Goal: Task Accomplishment & Management: Complete application form

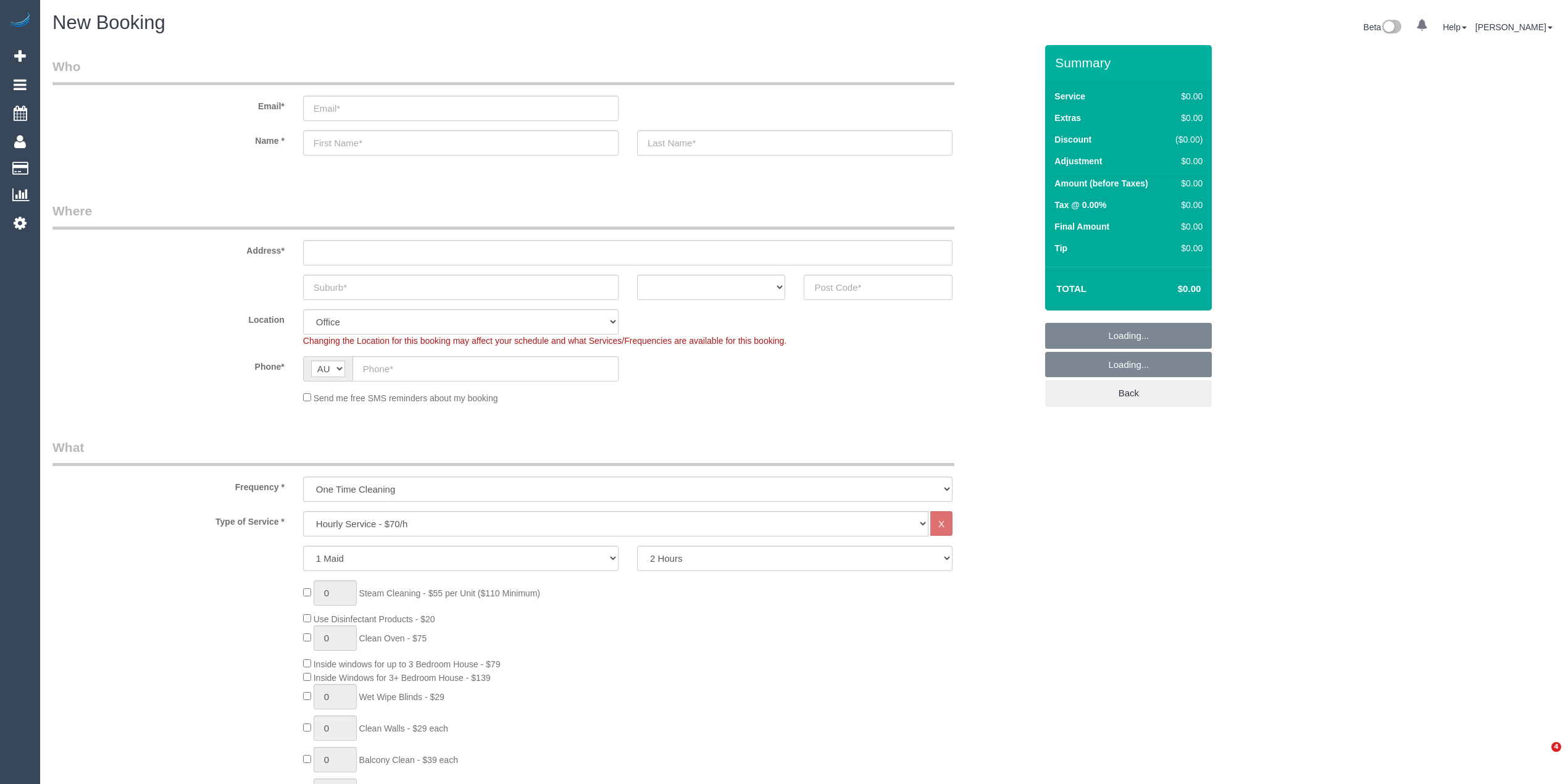
select select "object:2079"
click at [358, 511] on select "Hourly Service - $70/h Hourly Service - $65/h Hourly Service - $60/h Hourly Ser…" at bounding box center [616, 523] width 625 height 25
select select "213"
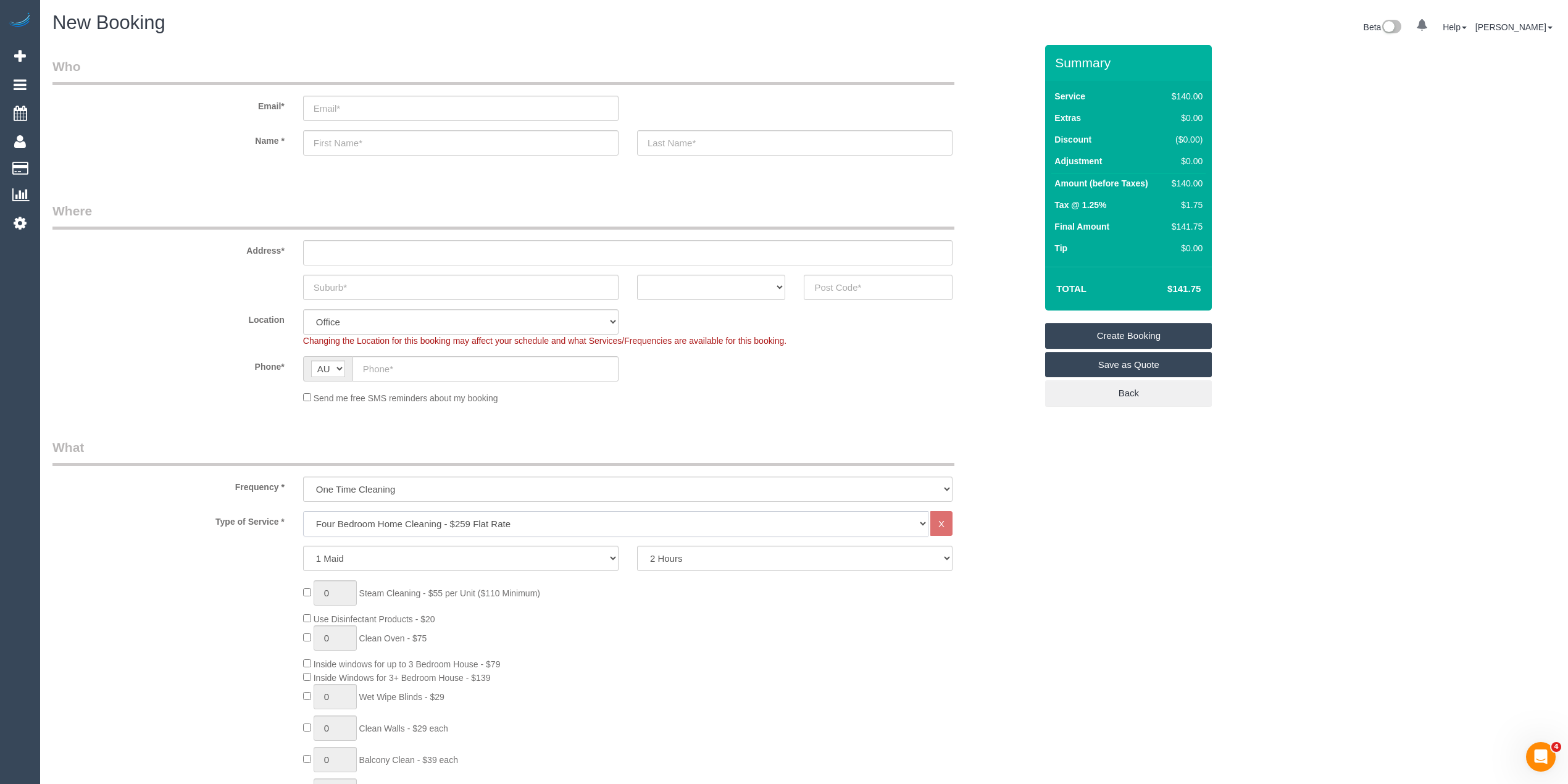
click at [303, 511] on select "Hourly Service - $70/h Hourly Service - $65/h Hourly Service - $60/h Hourly Ser…" at bounding box center [616, 523] width 625 height 25
click at [307, 605] on div "0 Steam Cleaning - $55 per Unit ($110 Minimum) Use Disinfectant Products - $30 …" at bounding box center [670, 762] width 752 height 433
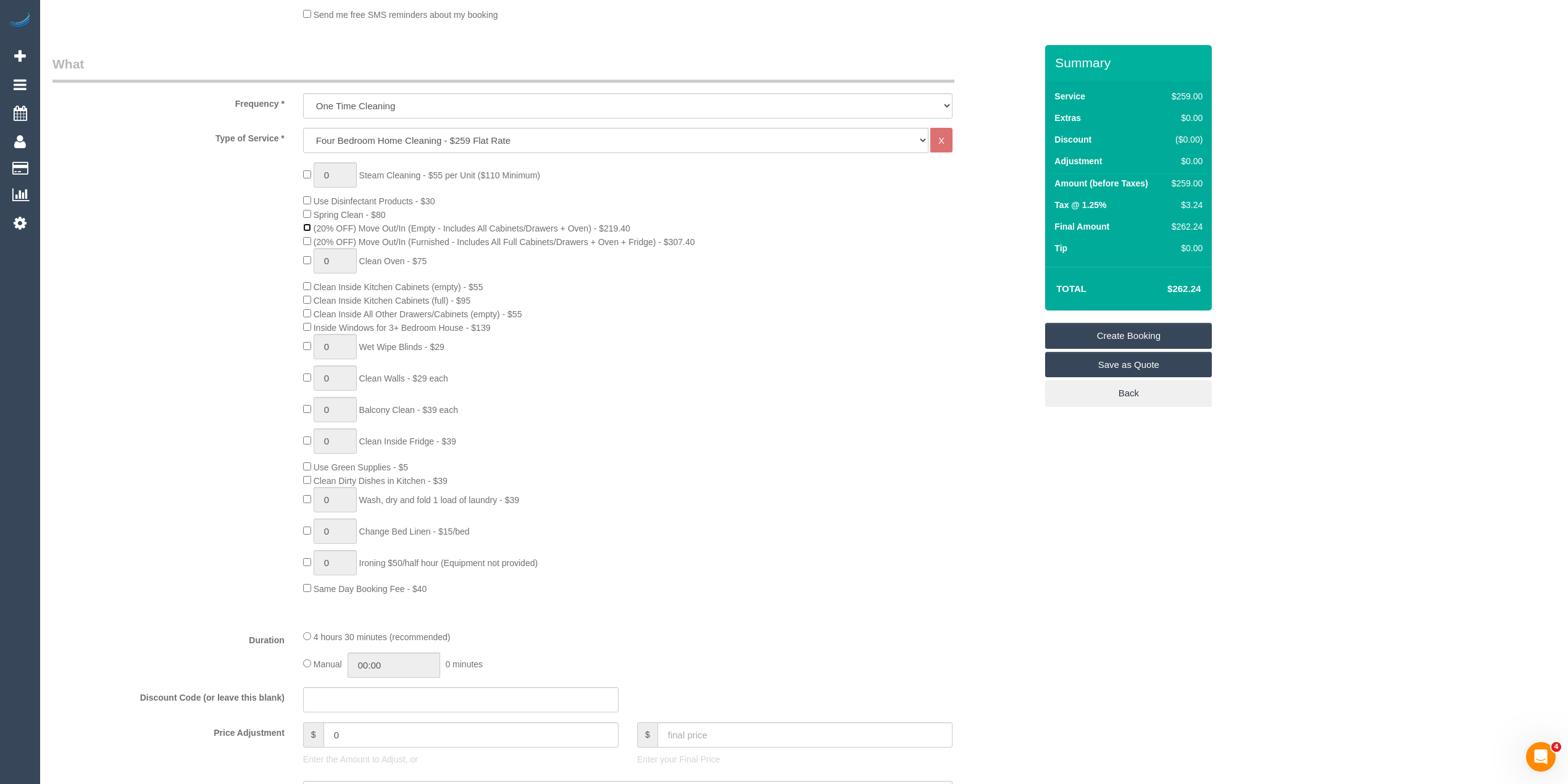
scroll to position [411, 0]
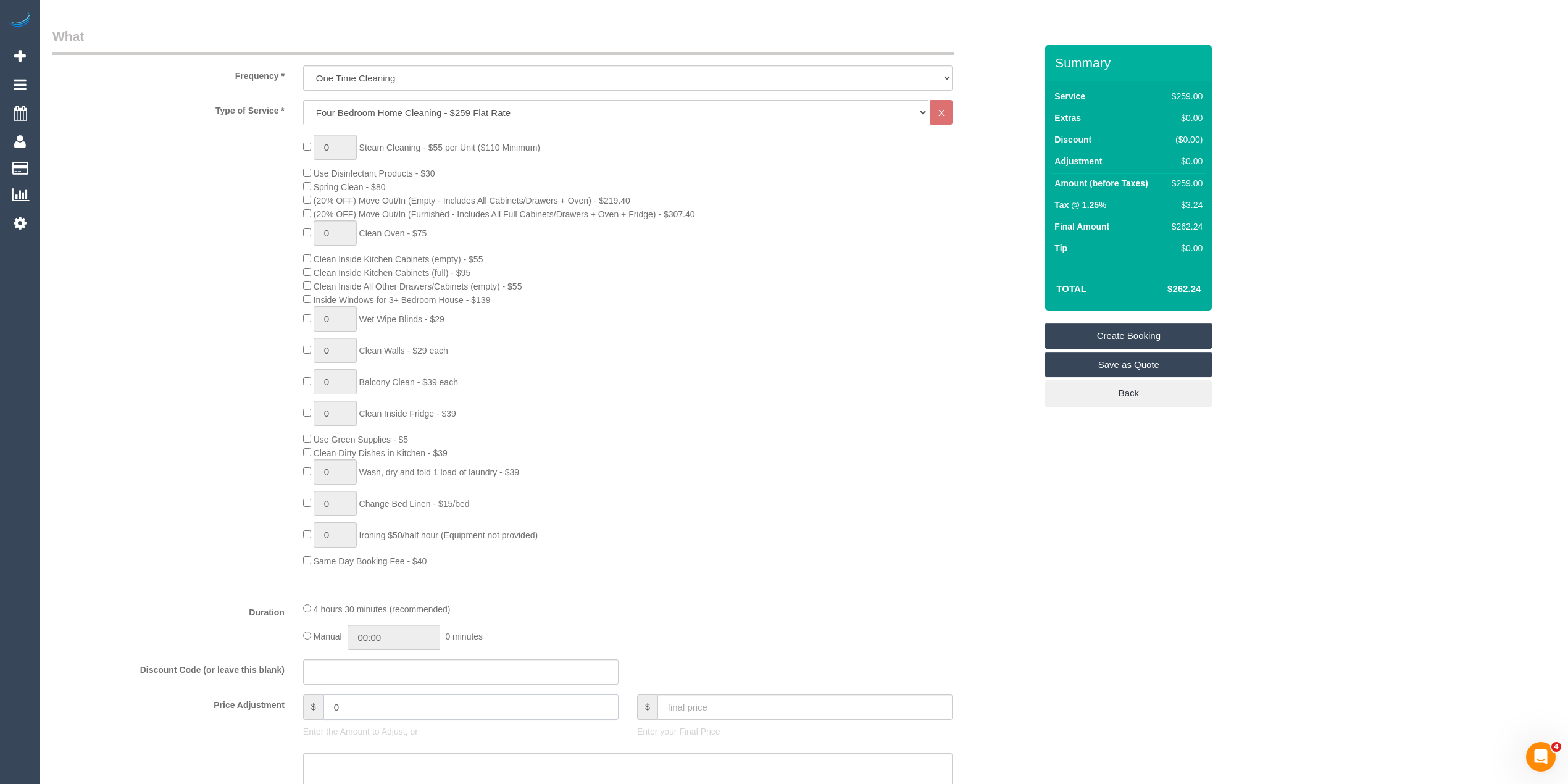
drag, startPoint x: 366, startPoint y: 696, endPoint x: 292, endPoint y: 704, distance: 74.4
click at [292, 705] on div "Price Adjustment $ 0 Enter the Amount to Adjust, or $ Enter your Final Price" at bounding box center [544, 718] width 1002 height 49
type input "-75"
click at [1350, 385] on div "Who Email* Name * Where Address* ACT NSW NT QLD SA TAS VIC WA Location Office C…" at bounding box center [804, 740] width 1503 height 2212
click at [1202, 287] on td "$408.44" at bounding box center [1166, 289] width 80 height 31
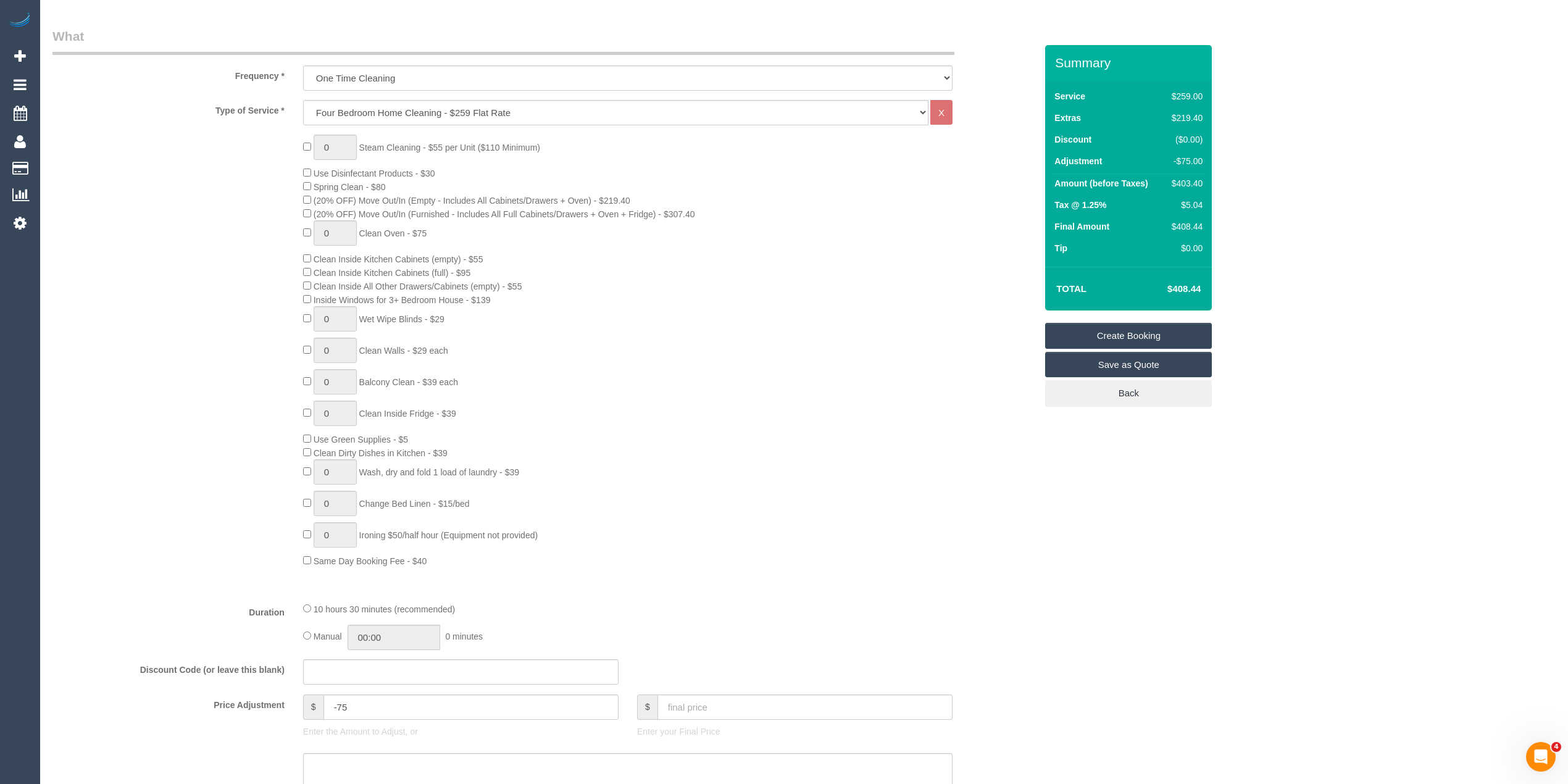
click at [1202, 287] on td "$408.44" at bounding box center [1166, 289] width 80 height 31
click at [1197, 285] on h4 "$408.44" at bounding box center [1166, 288] width 70 height 11
copy h4 "408.44"
drag, startPoint x: 273, startPoint y: 701, endPoint x: 251, endPoint y: 694, distance: 23.1
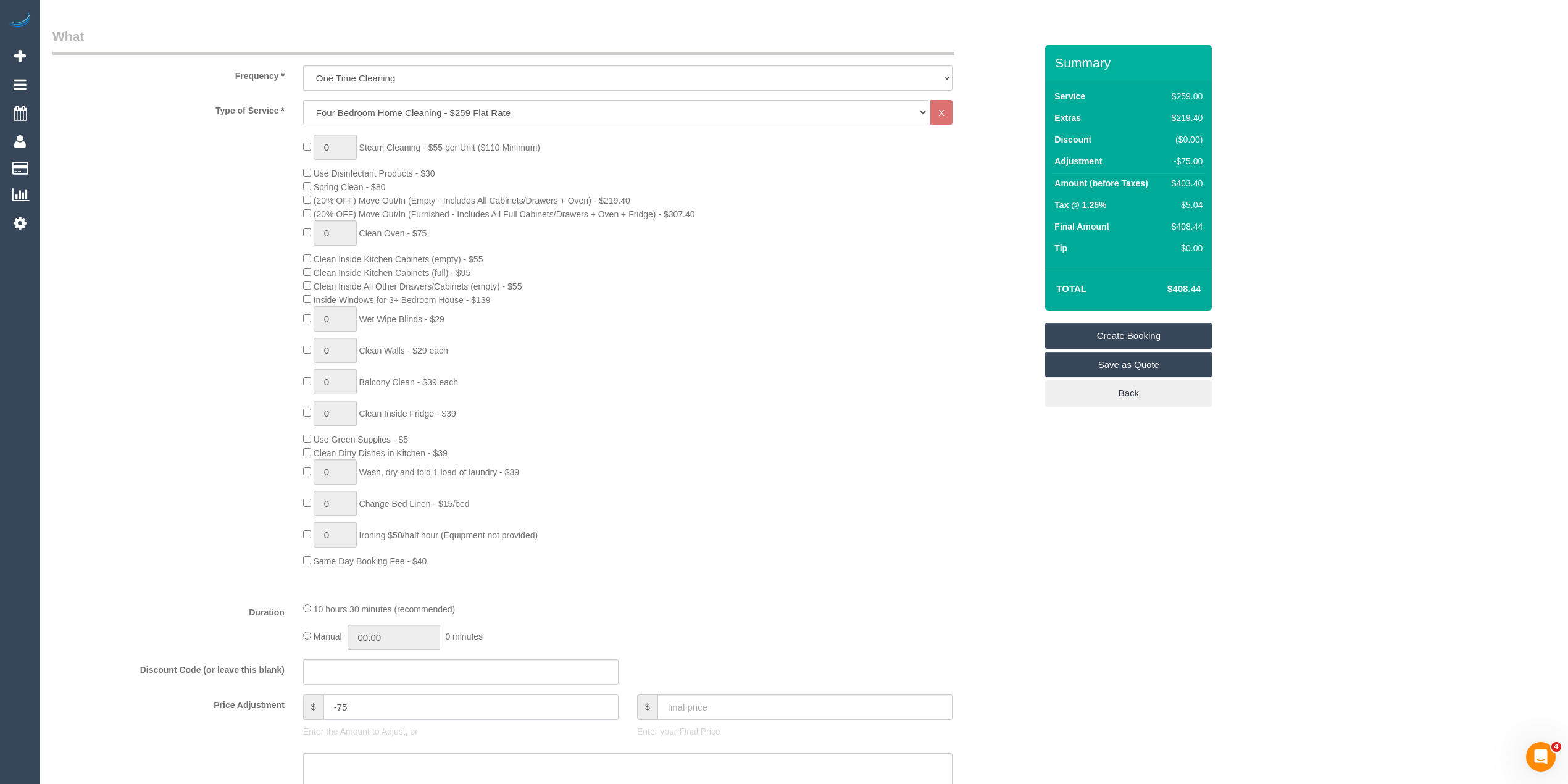
click at [251, 702] on div "Price Adjustment $ -75 Enter the Amount to Adjust, or $ Enter your Final Price" at bounding box center [544, 718] width 1002 height 49
type input "-75"
click at [1189, 289] on h4 "$267.30" at bounding box center [1166, 288] width 70 height 11
click at [327, 183] on span "Spring Clean - $80" at bounding box center [350, 187] width 72 height 10
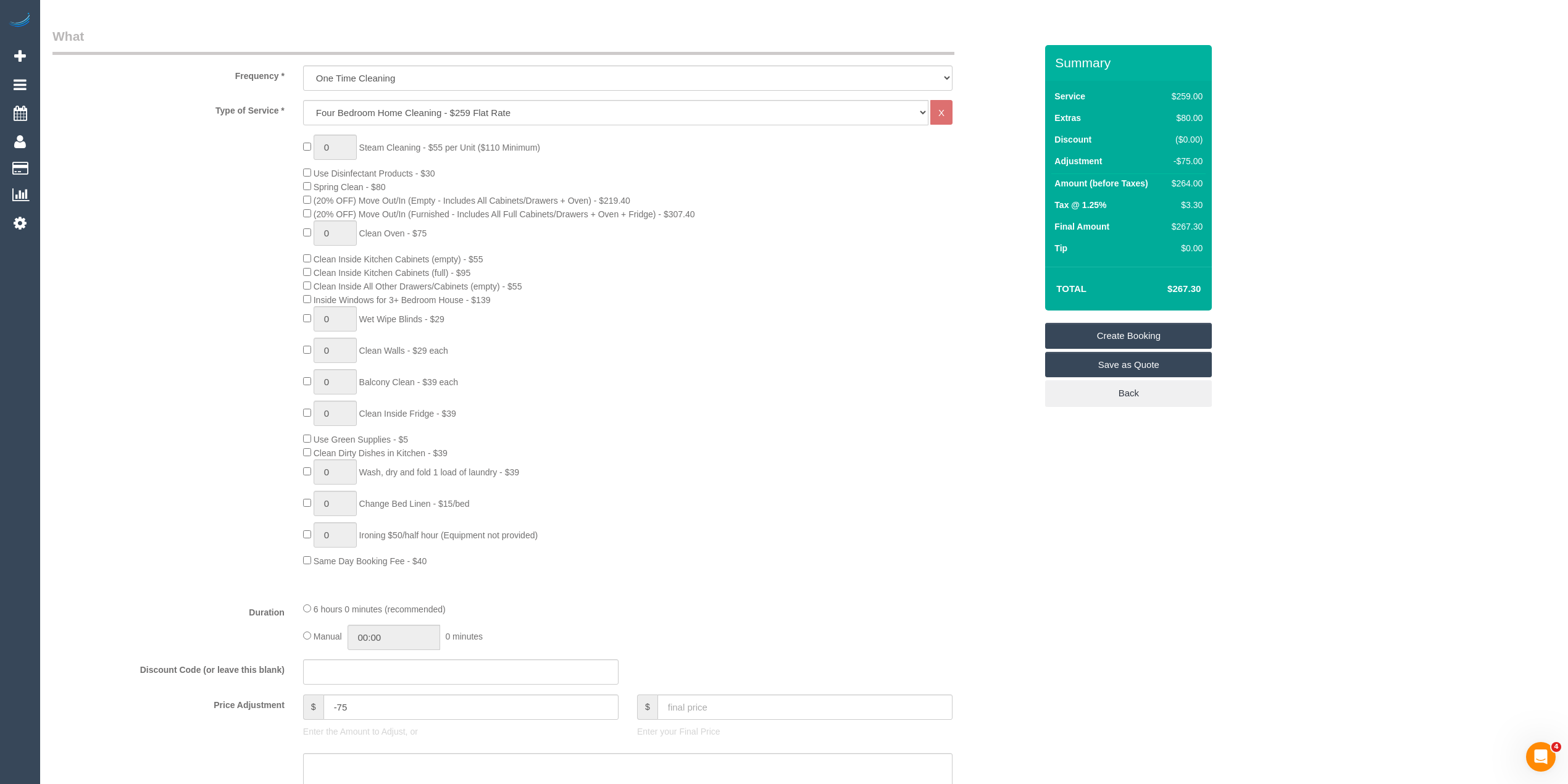
click at [327, 183] on span "Spring Clean - $80" at bounding box center [350, 187] width 72 height 10
click at [379, 182] on span "Spring Clean - $80" at bounding box center [350, 187] width 72 height 10
copy span "Spring Clean - $80"
click at [1182, 286] on h4 "$267.30" at bounding box center [1166, 288] width 70 height 11
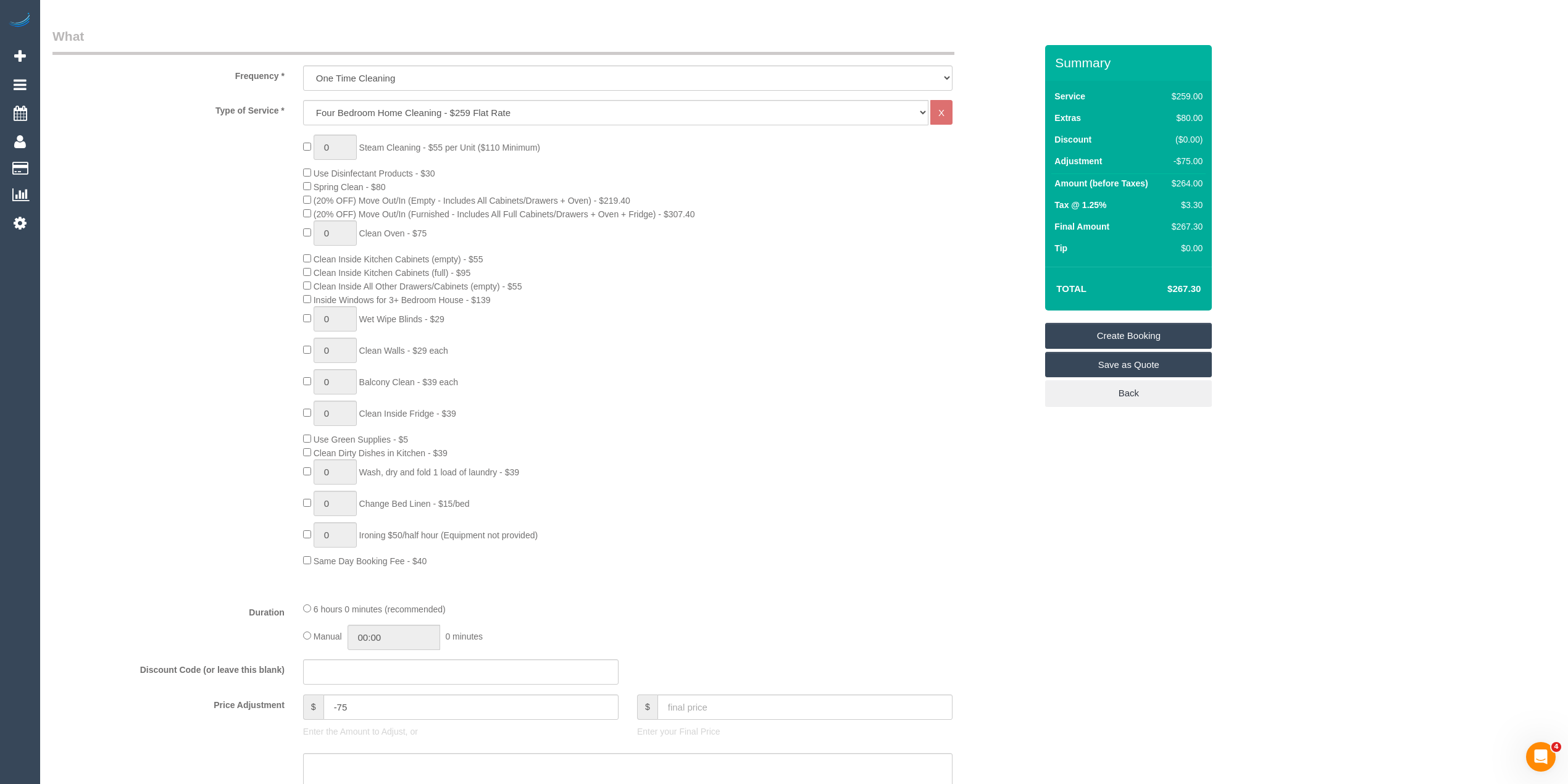
click at [489, 649] on div "Manual 00:00 0 minutes" at bounding box center [628, 637] width 649 height 25
drag, startPoint x: 384, startPoint y: 714, endPoint x: 275, endPoint y: 701, distance: 109.8
click at [275, 701] on div "Price Adjustment $ -75 Enter the Amount to Adjust, or $ Enter your Final Price" at bounding box center [544, 718] width 1002 height 49
click at [1080, 554] on div "Who Email* Name * Where Address* ACT NSW NT QLD SA TAS VIC WA Location Office C…" at bounding box center [804, 740] width 1503 height 2212
type input "0"
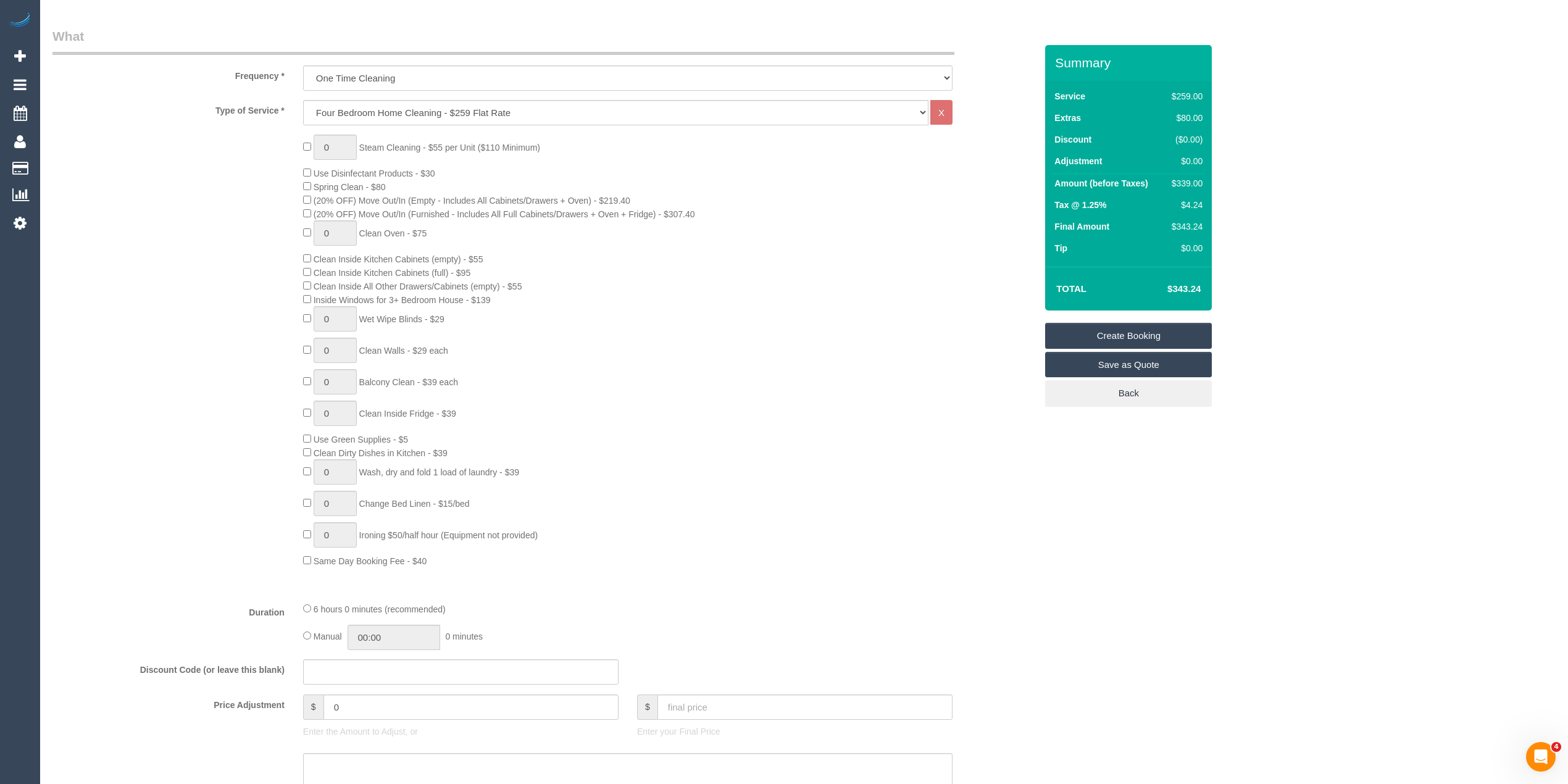
click at [1188, 289] on h4 "$343.24" at bounding box center [1166, 288] width 70 height 11
copy h4 "343.24"
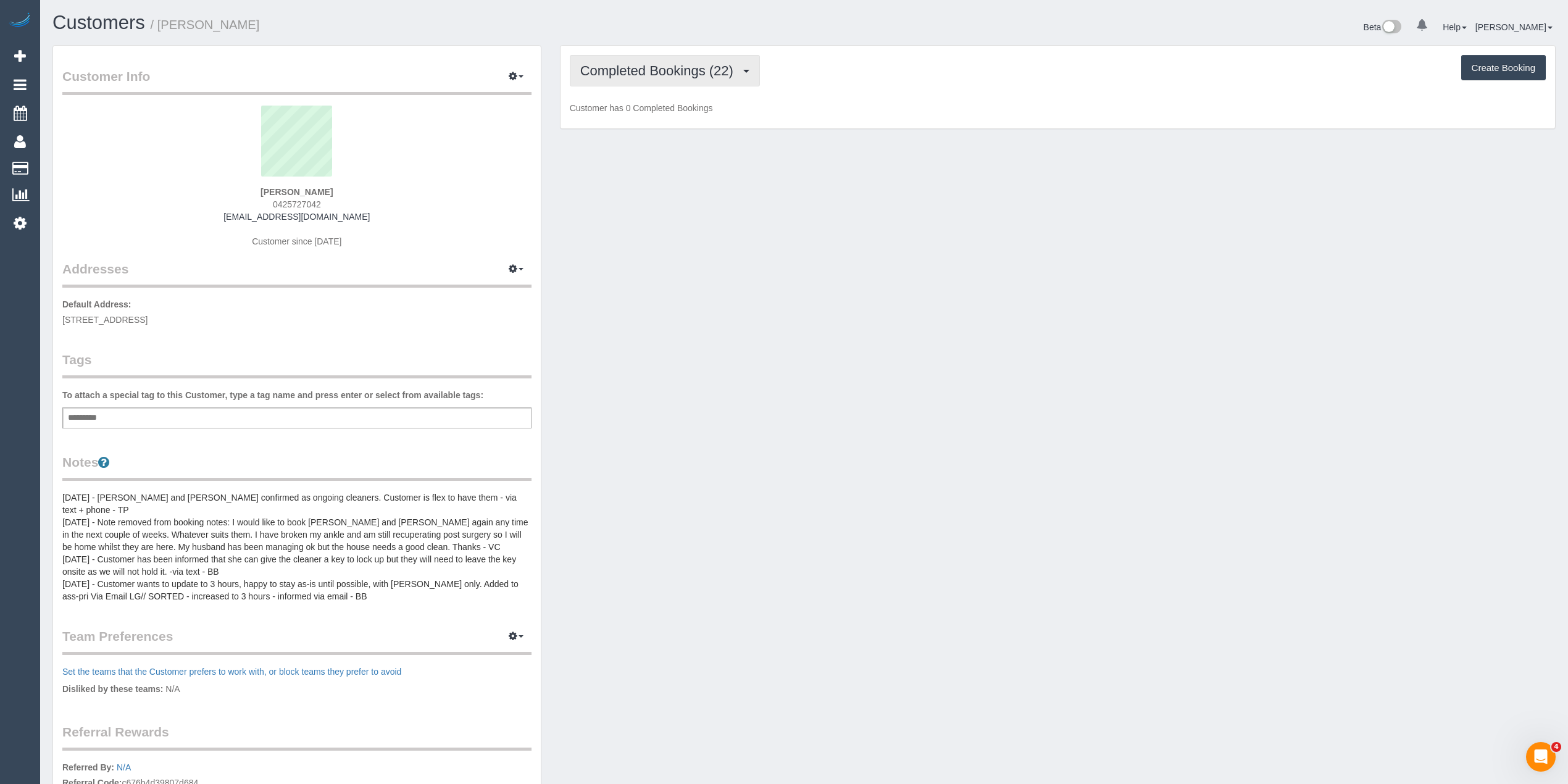
click at [628, 68] on span "Completed Bookings (22)" at bounding box center [660, 70] width 159 height 16
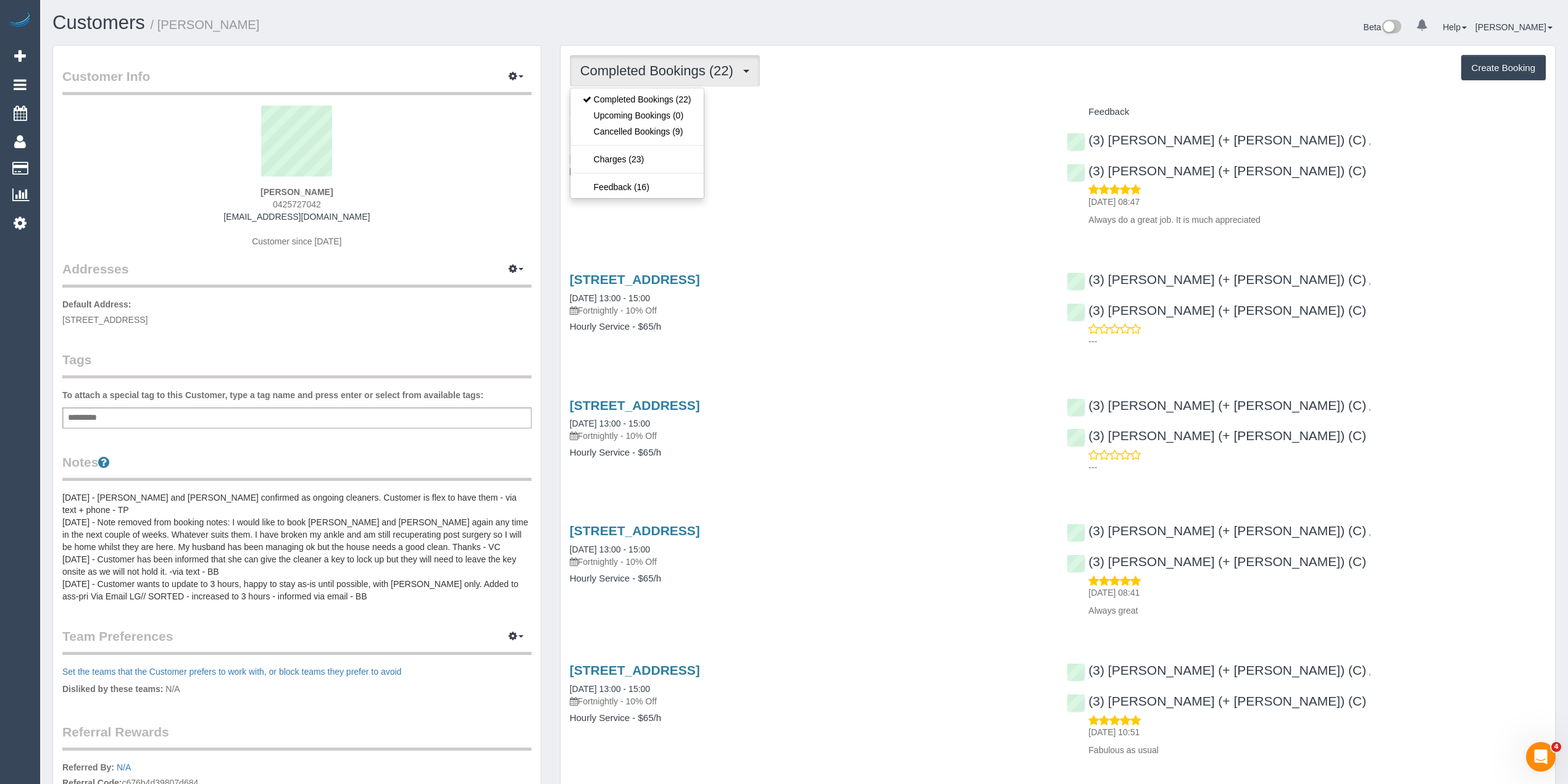
click at [628, 68] on span "Completed Bookings (22)" at bounding box center [660, 70] width 159 height 16
drag, startPoint x: 786, startPoint y: 141, endPoint x: 564, endPoint y: 137, distance: 222.0
click at [564, 137] on div "14 Goldthorns Ave, Kew, VIC 3101 03/07/2024 13:00 - 15:00 Fortnightly - 10% Off…" at bounding box center [809, 170] width 498 height 95
copy link "14 Goldthorns Ave, Kew, VIC 3101"
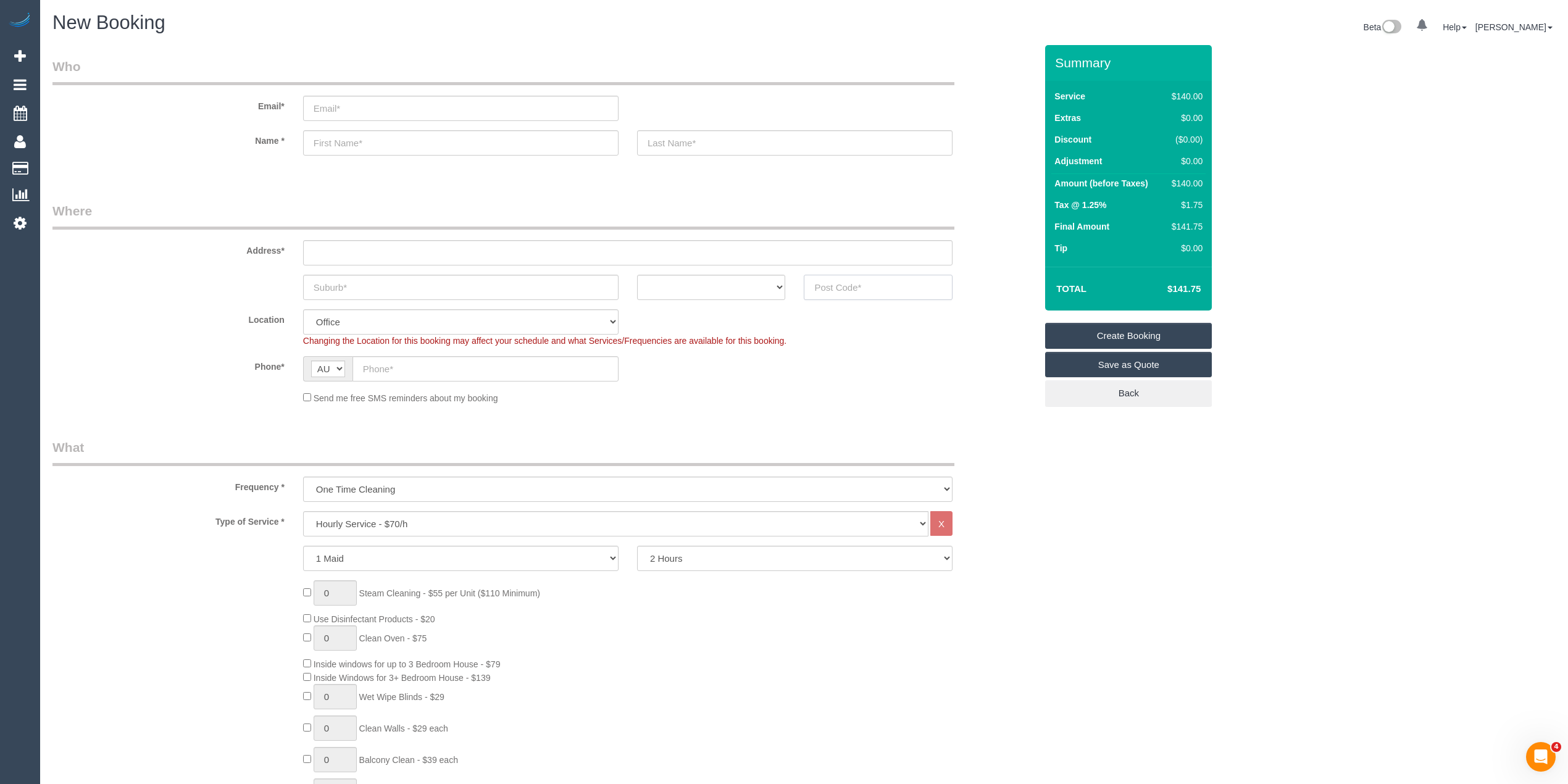
click at [847, 283] on input "text" at bounding box center [879, 287] width 149 height 25
type input "3204"
click at [437, 247] on input "text" at bounding box center [628, 252] width 649 height 25
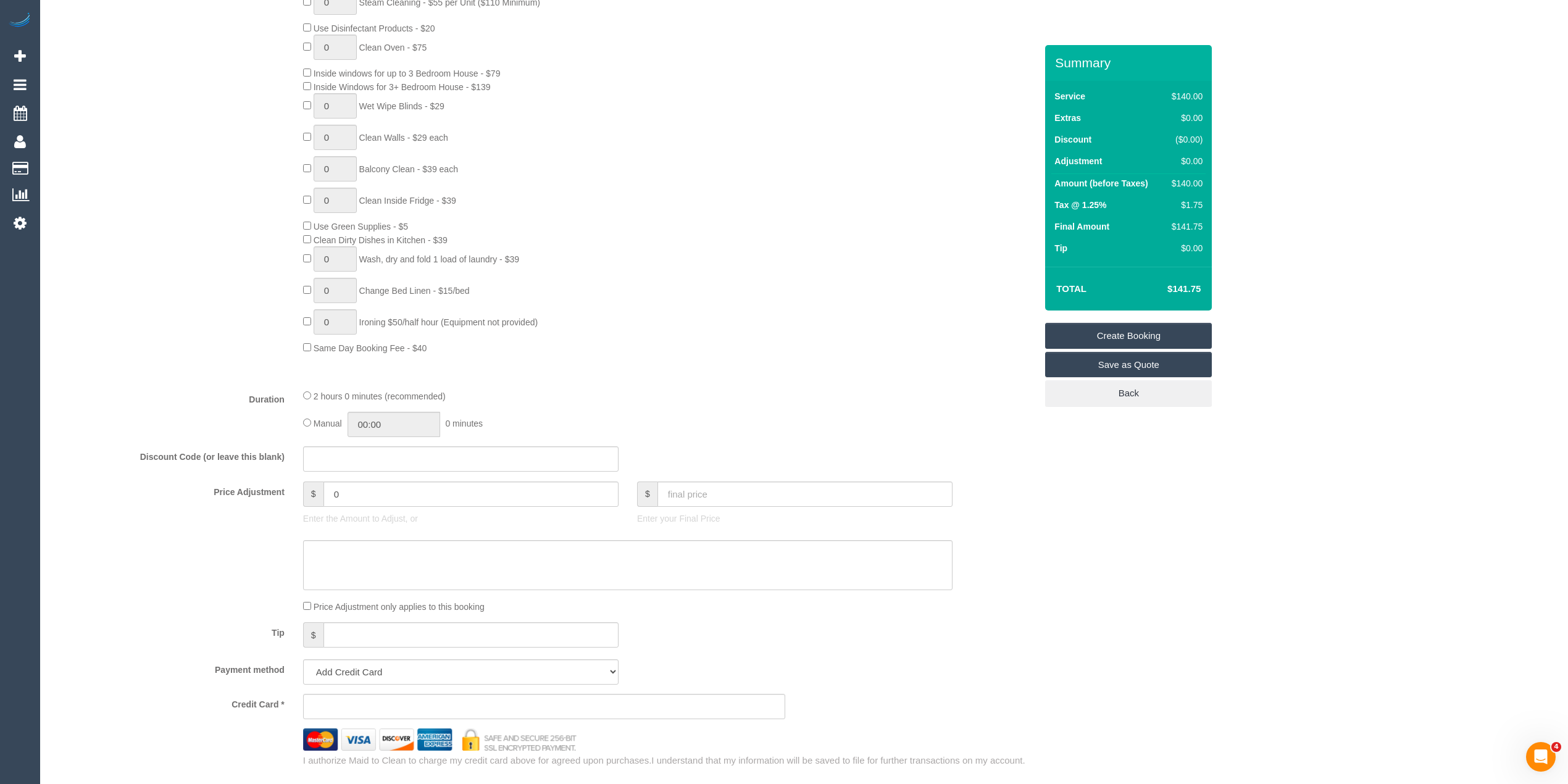
scroll to position [274, 0]
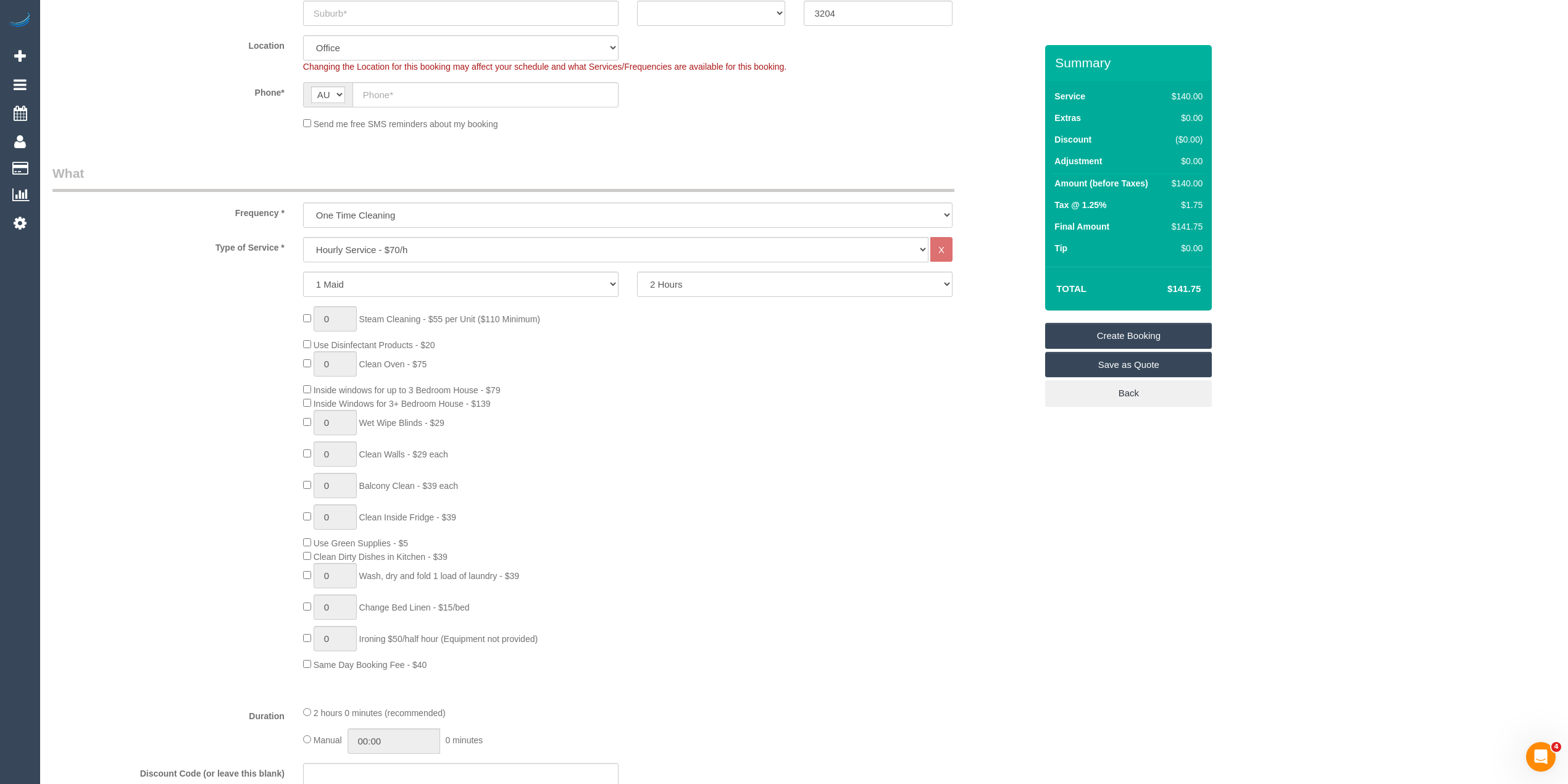
type input "-"
click at [380, 242] on select "Hourly Service - $70/h Hourly Service - $65/h Hourly Service - $60/h Hourly Ser…" at bounding box center [616, 249] width 625 height 25
select select "64"
select select "object:2084"
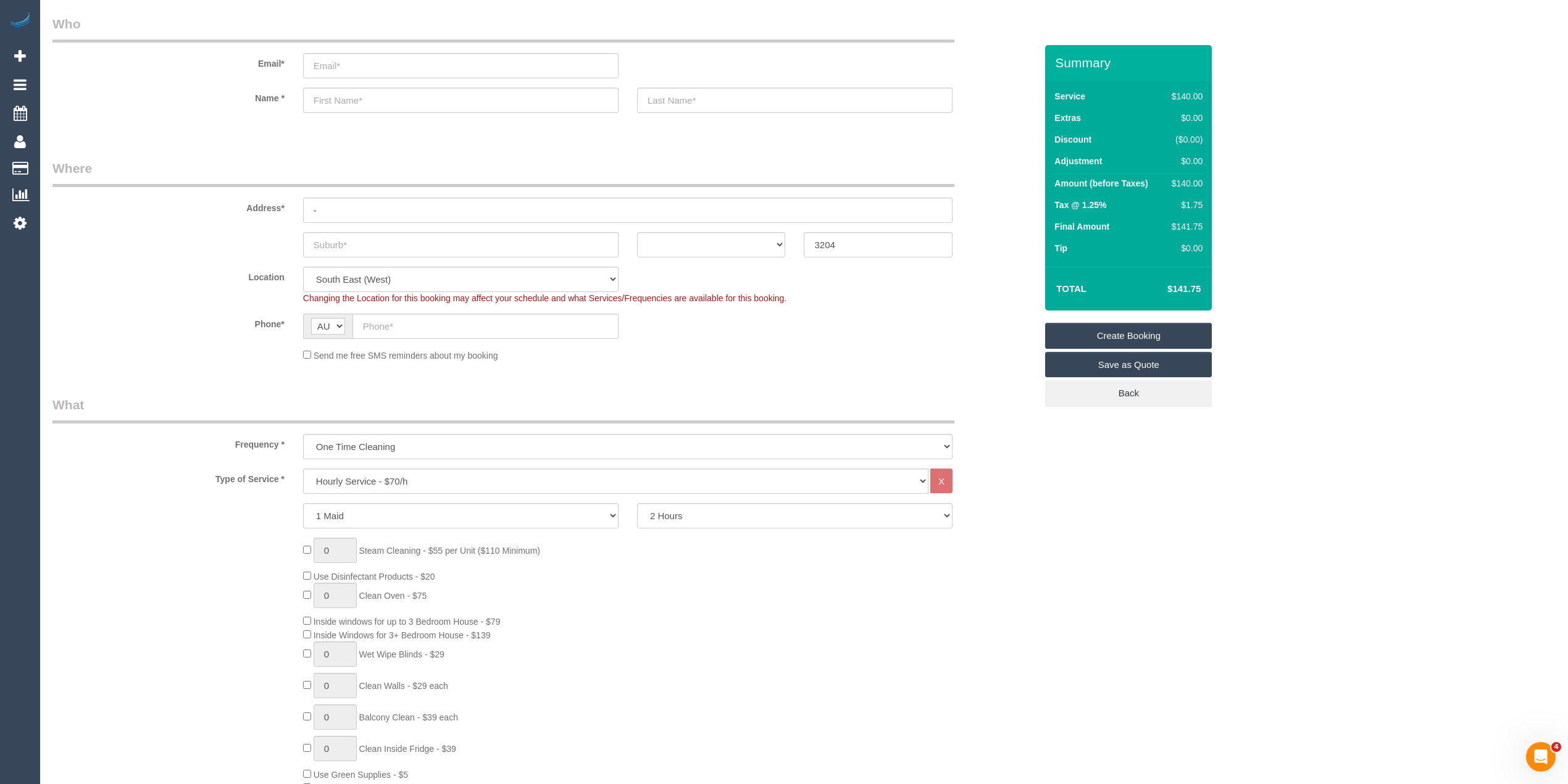
scroll to position [0, 0]
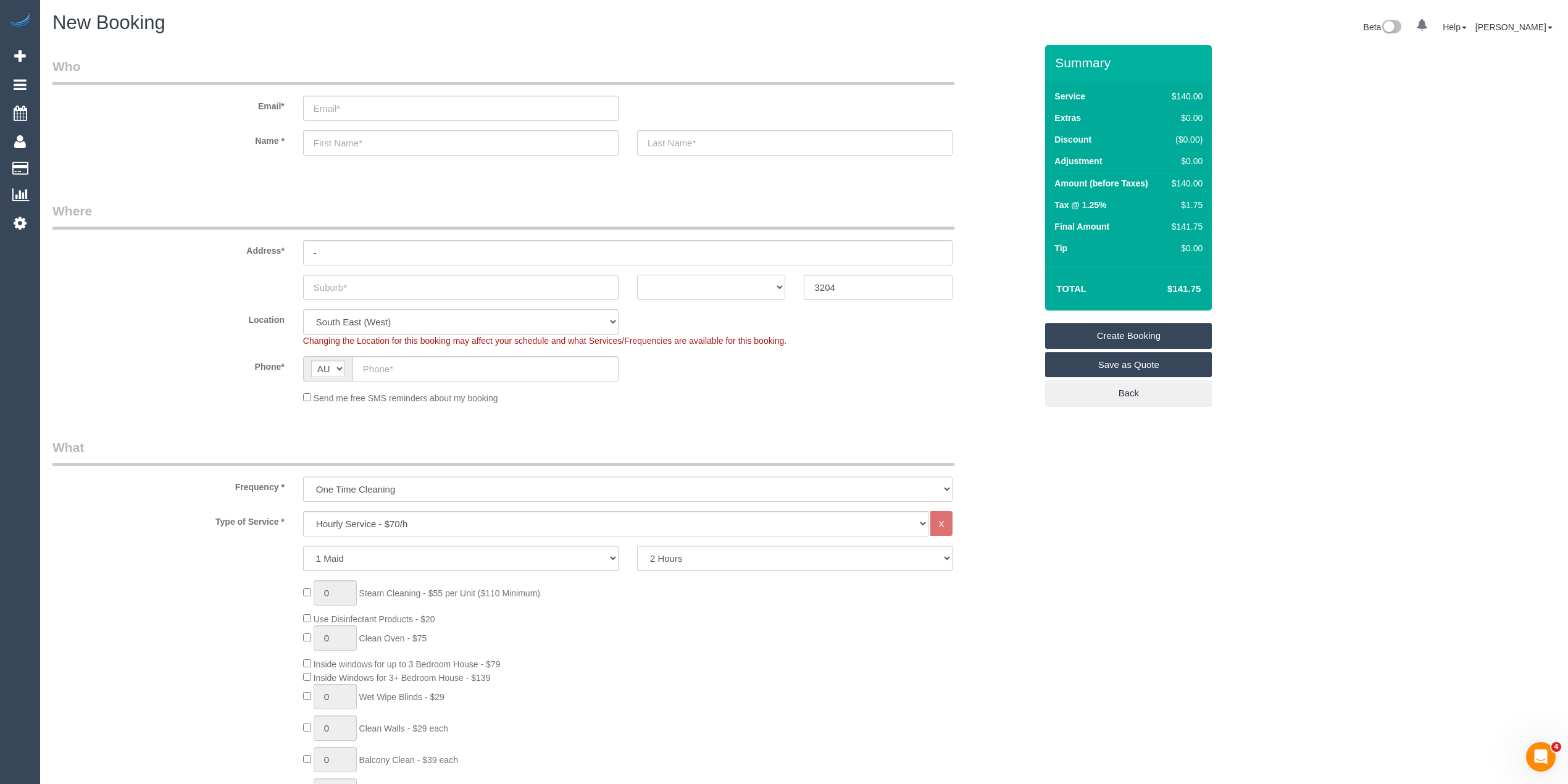
click at [687, 283] on select "ACT NSW NT QLD SA TAS VIC WA" at bounding box center [711, 287] width 149 height 25
select select "VIC"
click at [637, 274] on select "ACT NSW NT QLD SA TAS VIC WA" at bounding box center [711, 287] width 149 height 25
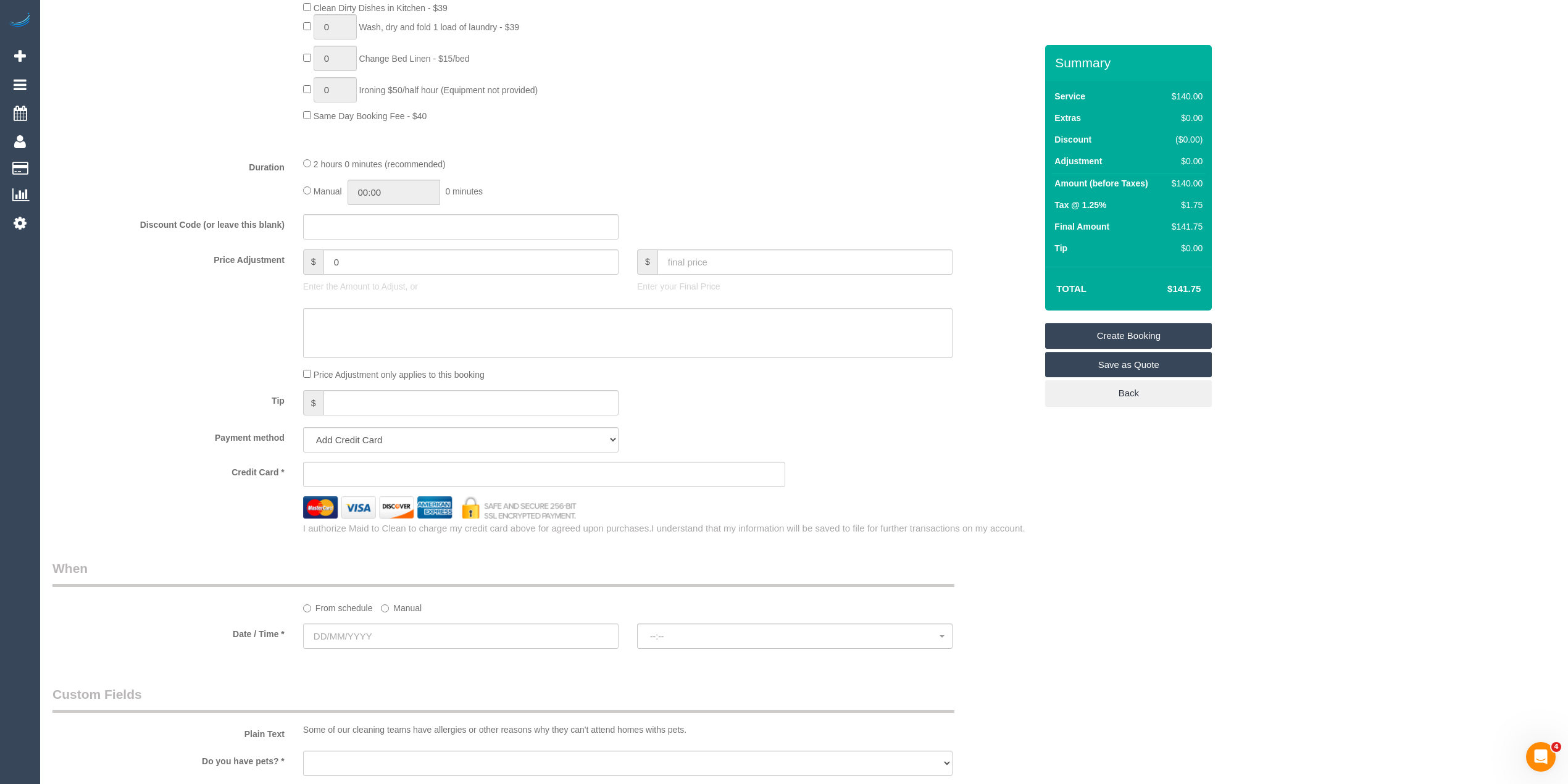
scroll to position [411, 0]
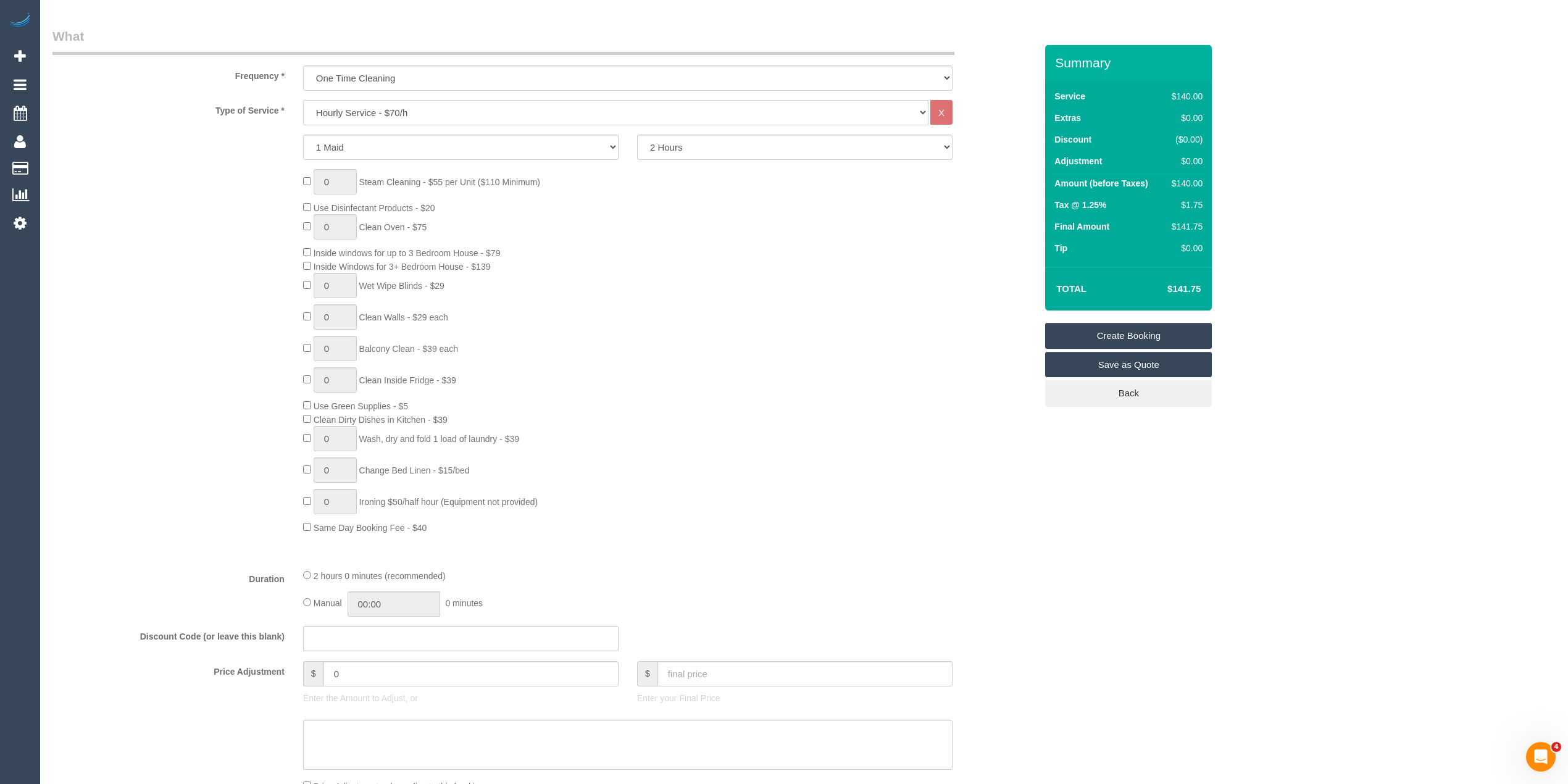
click at [364, 102] on select "Hourly Service - $70/h Hourly Service - $65/h Hourly Service - $60/h Hourly Ser…" at bounding box center [616, 112] width 625 height 25
click at [303, 100] on select "Hourly Service - $70/h Hourly Service - $65/h Hourly Service - $60/h Hourly Ser…" at bounding box center [616, 112] width 625 height 25
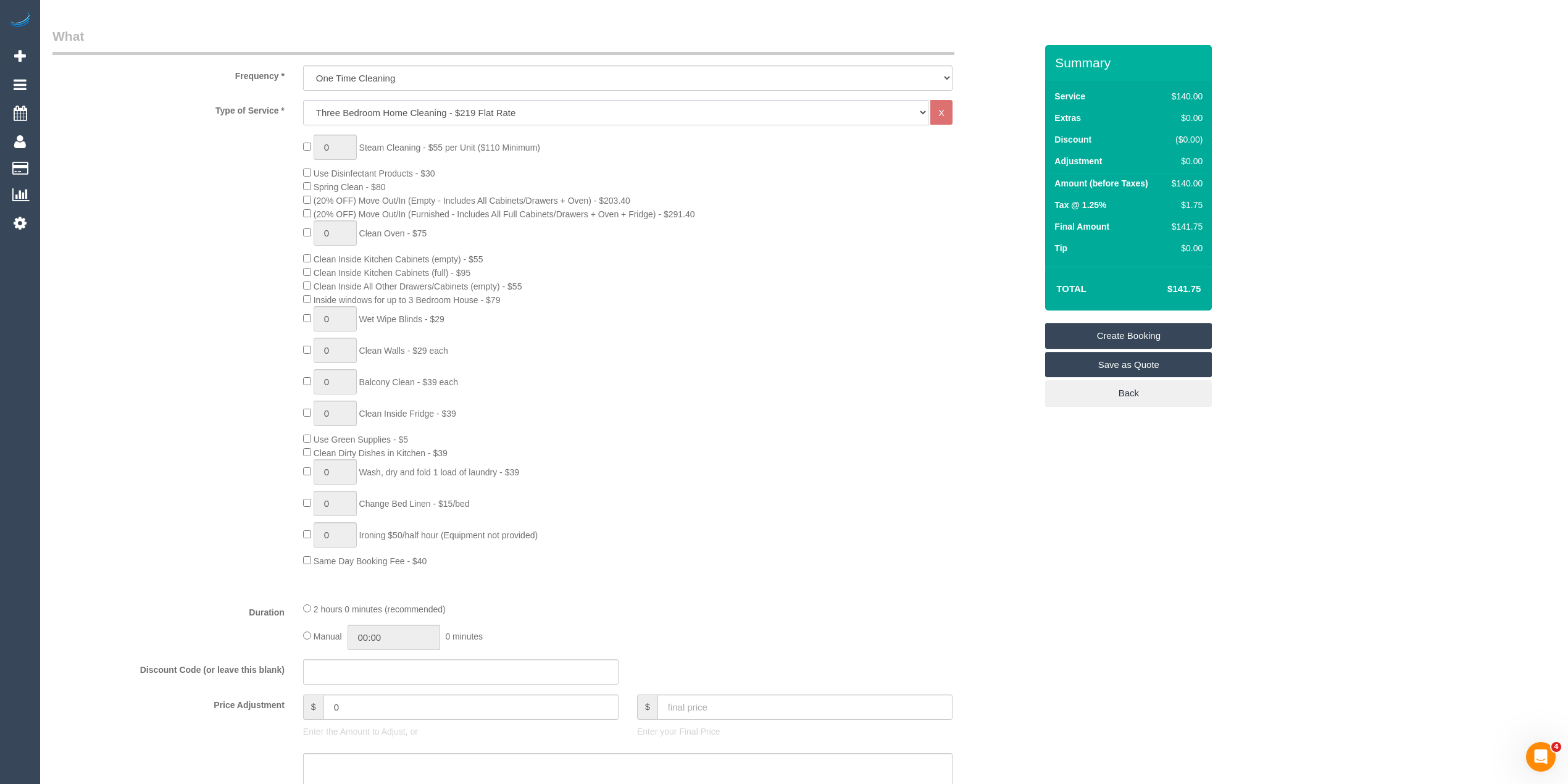
click at [361, 106] on select "Hourly Service - $70/h Hourly Service - $65/h Hourly Service - $60/h Hourly Ser…" at bounding box center [616, 112] width 625 height 25
select select "213"
click at [303, 100] on select "Hourly Service - $70/h Hourly Service - $65/h Hourly Service - $60/h Hourly Ser…" at bounding box center [616, 112] width 625 height 25
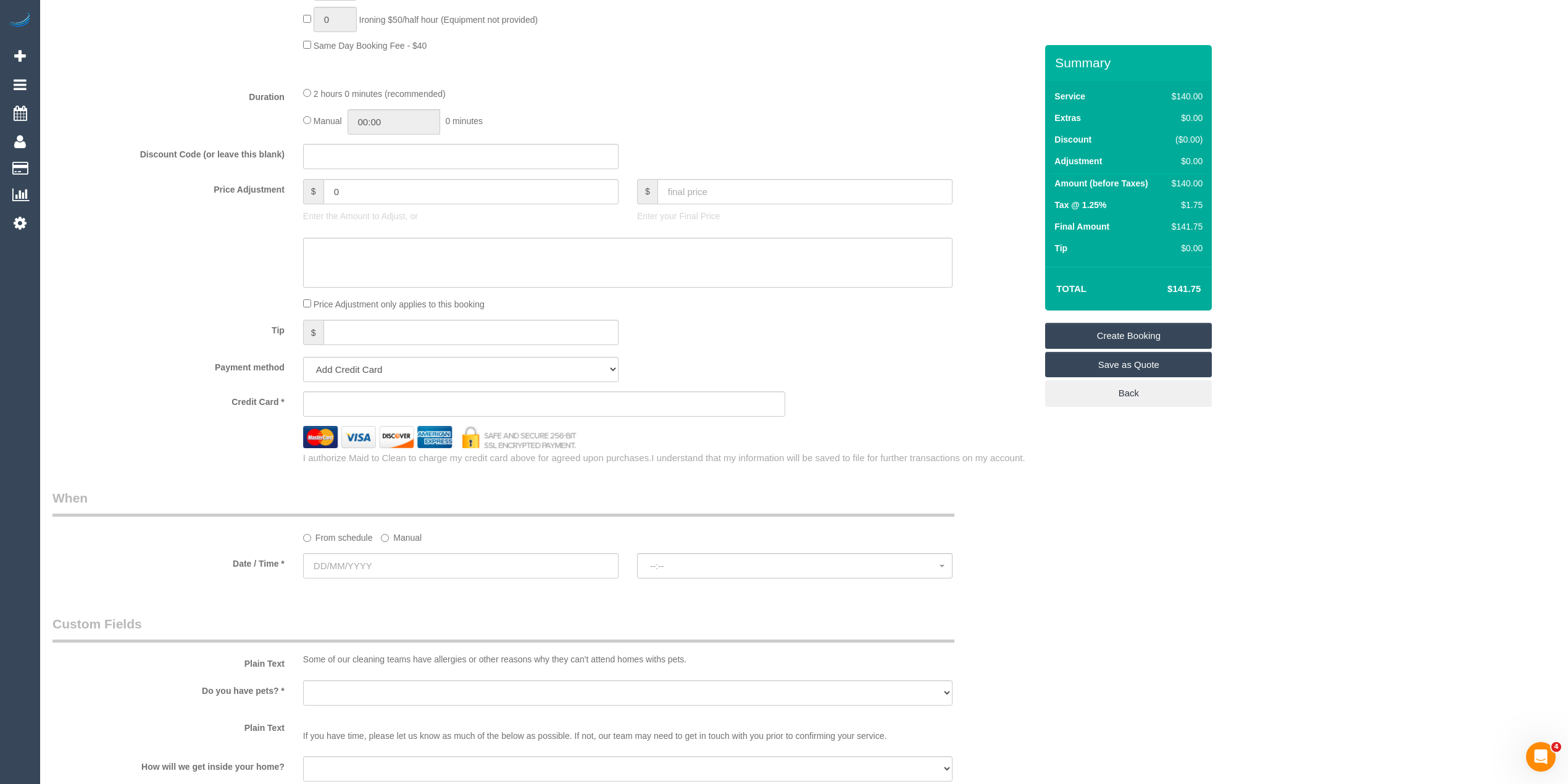
scroll to position [960, 0]
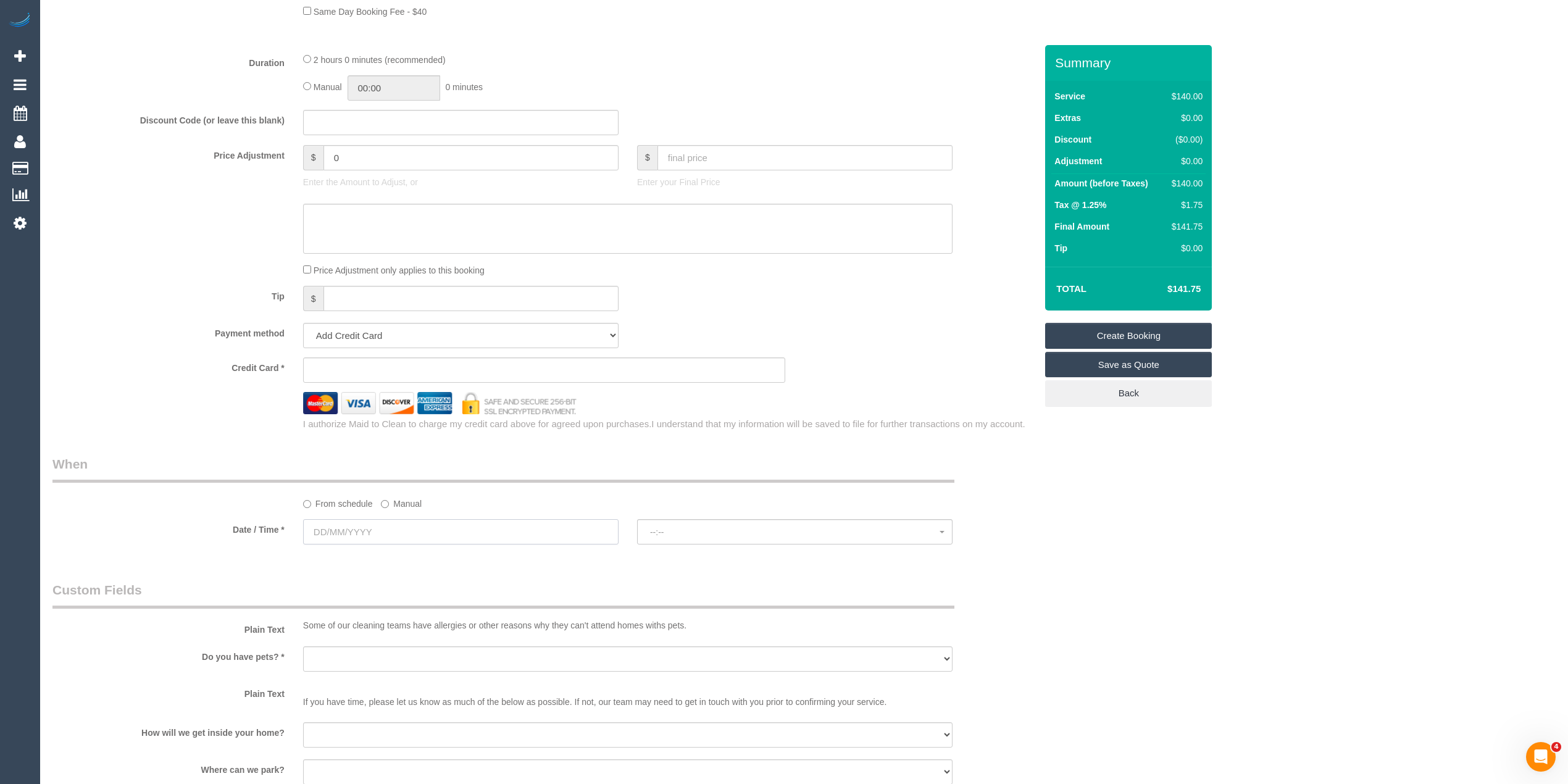
click at [346, 521] on input "text" at bounding box center [461, 531] width 316 height 25
click at [457, 555] on span "Next" at bounding box center [452, 559] width 10 height 10
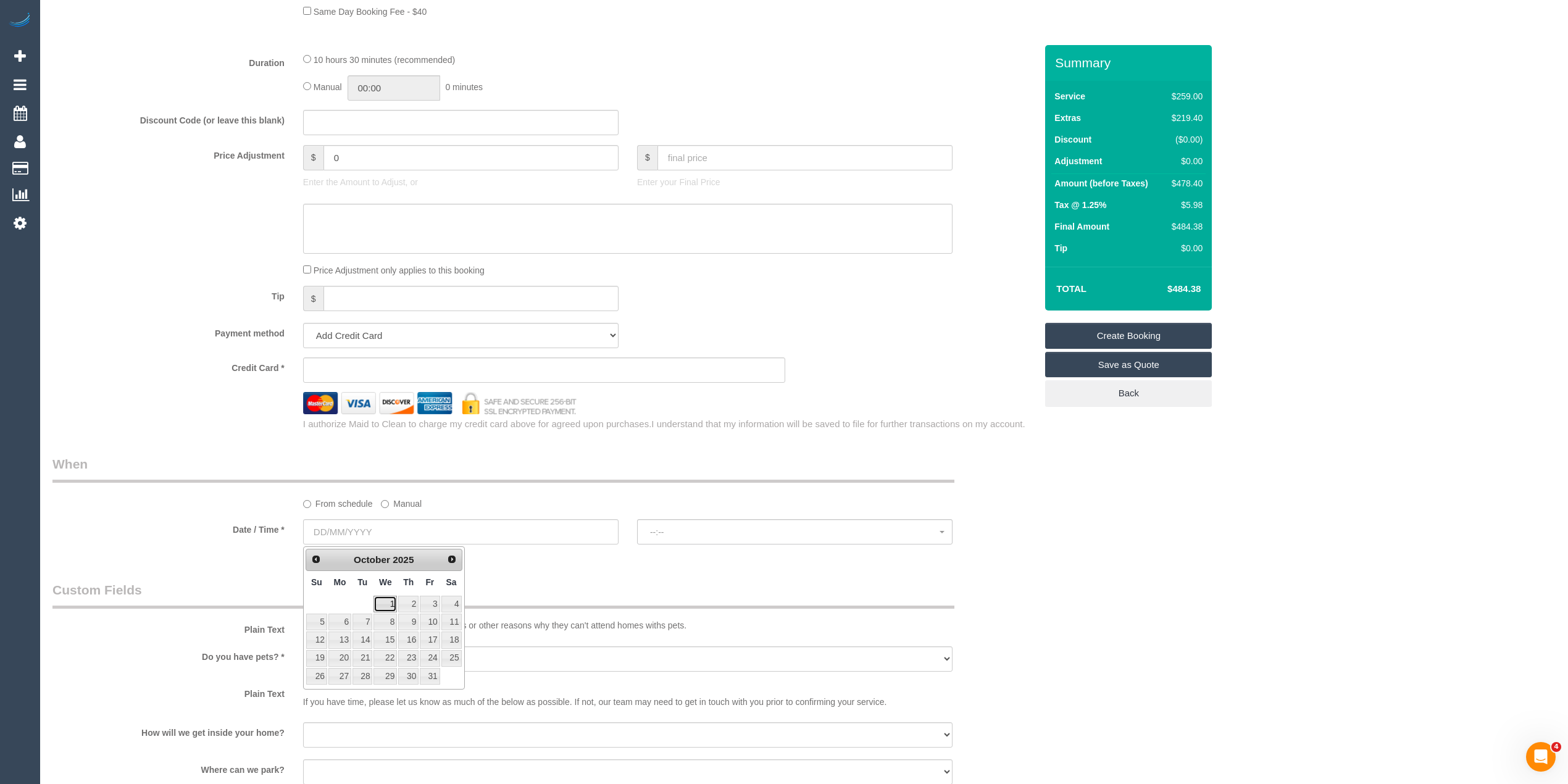
click at [386, 600] on link "1" at bounding box center [385, 604] width 24 height 16
type input "01/10/2025"
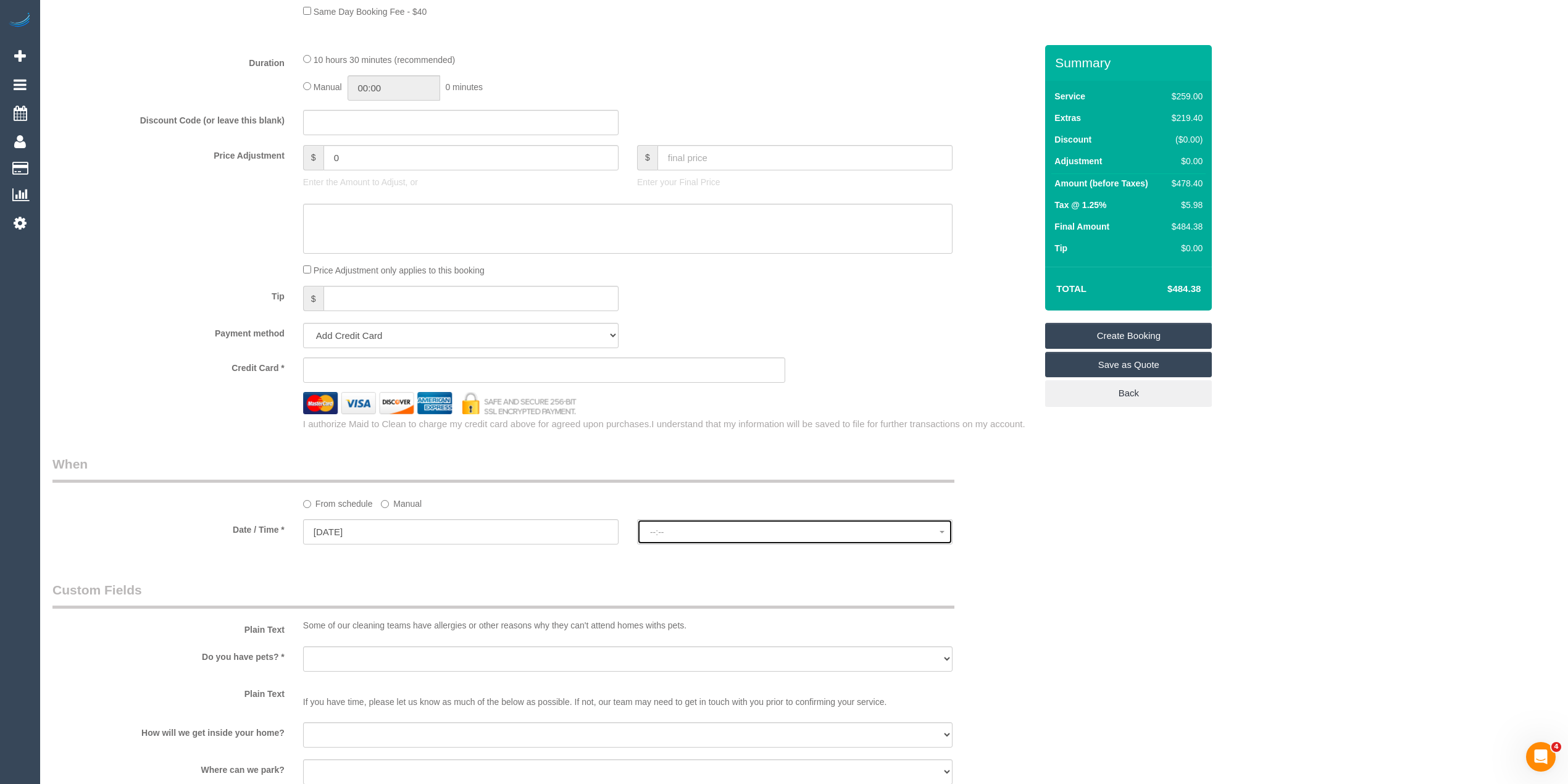
click at [689, 527] on button "--:--" at bounding box center [794, 531] width 316 height 25
select select "spot1"
click at [1115, 534] on div "Who Email* Name * Where Address* - ACT NSW NT QLD SA TAS VIC WA 3204 Location O…" at bounding box center [804, 191] width 1503 height 2212
click at [330, 526] on input "01/10/2025" at bounding box center [461, 531] width 316 height 25
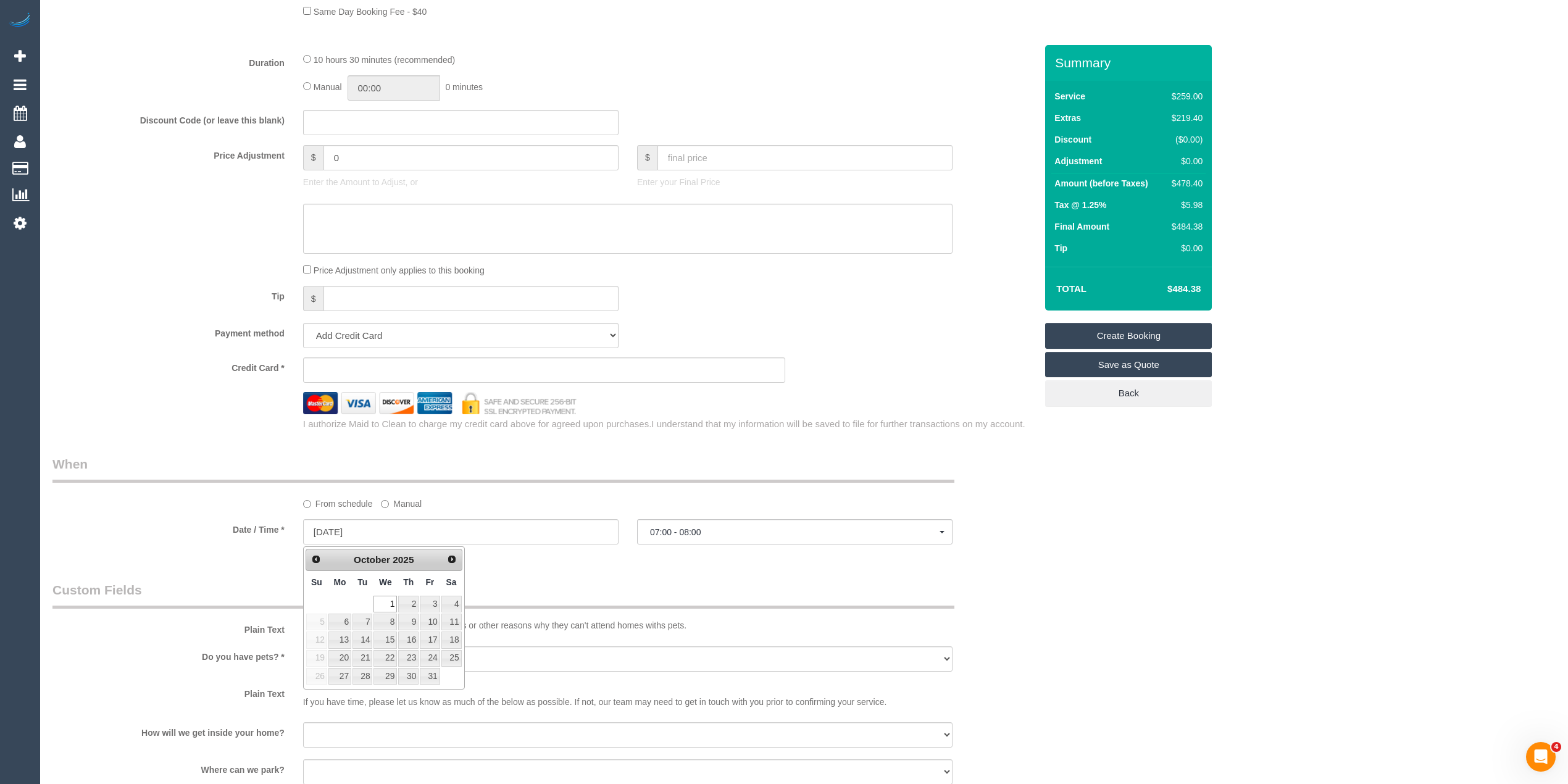
click at [151, 430] on div "I authorize Maid to Clean to charge my credit card above for agreed upon purcha…" at bounding box center [544, 422] width 1002 height 16
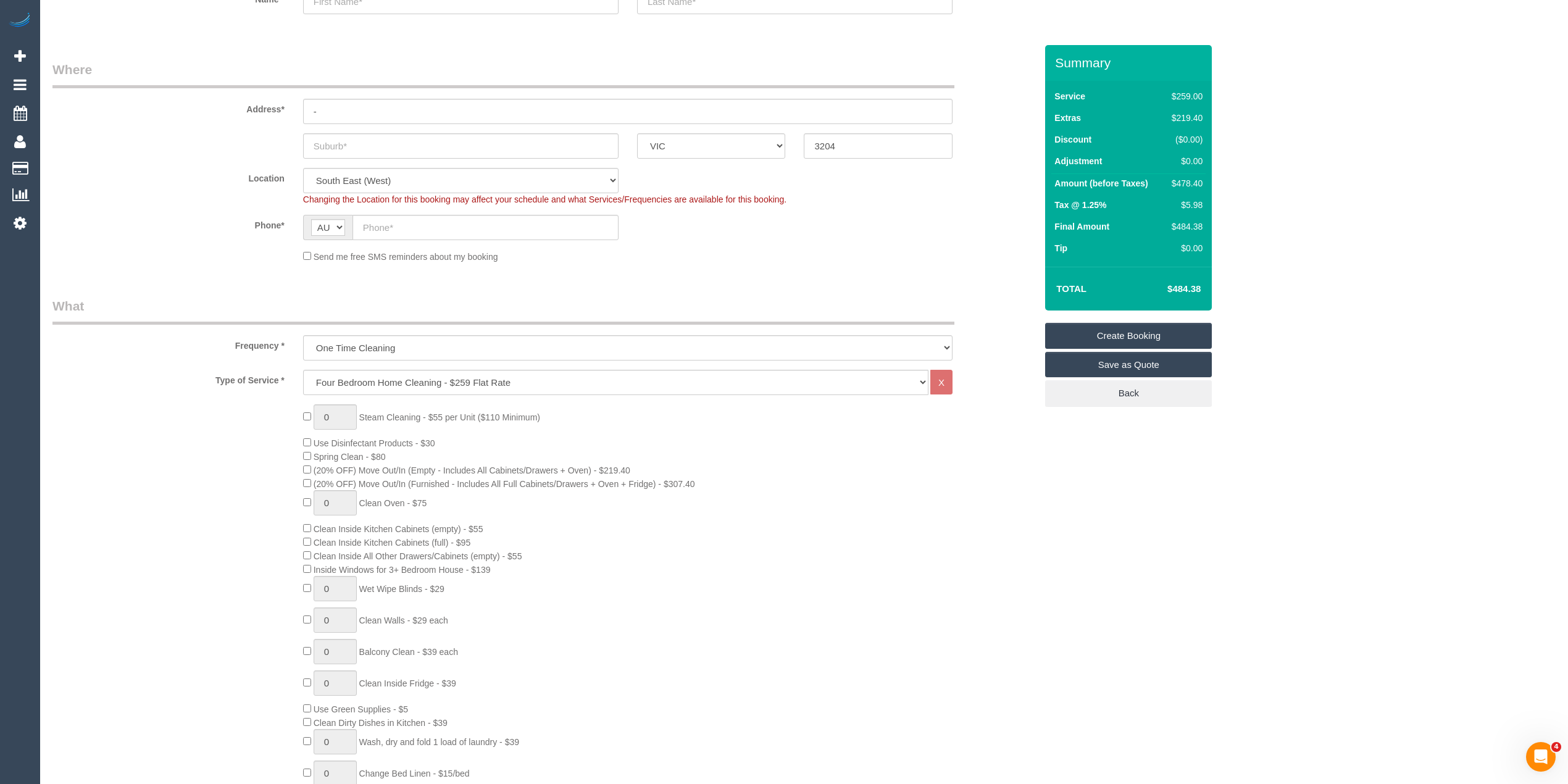
scroll to position [137, 0]
click at [186, 247] on sui-booking-location "Location Office City East (North) East (South) Inner East Inner North (East) In…" at bounding box center [544, 220] width 984 height 95
click at [417, 222] on input "text" at bounding box center [485, 231] width 266 height 25
click at [388, 228] on input "text" at bounding box center [485, 231] width 266 height 25
paste input "61 452 136 528"
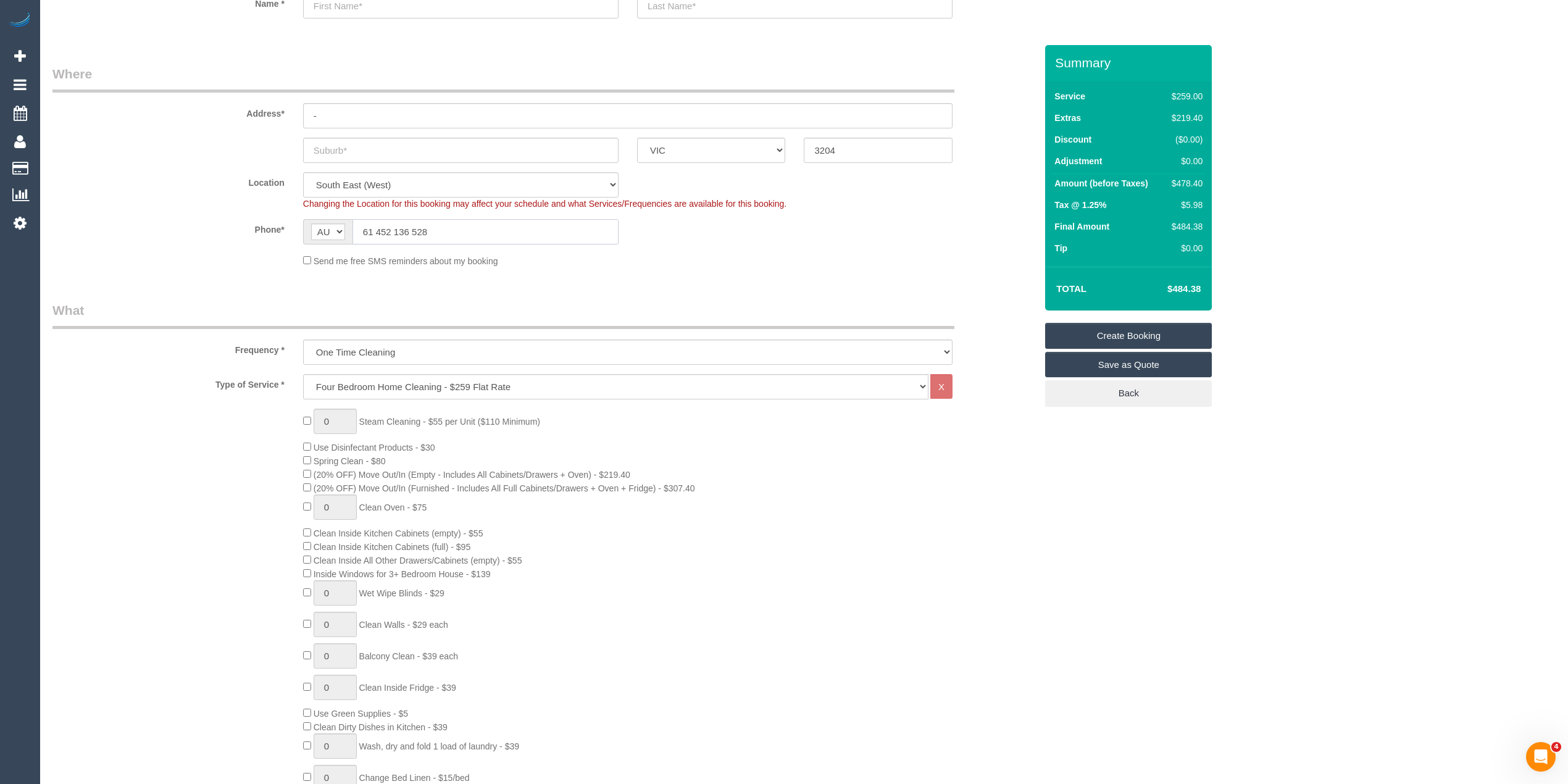
drag, startPoint x: 374, startPoint y: 229, endPoint x: 356, endPoint y: 230, distance: 18.0
click at [356, 230] on input "61 452 136 528" at bounding box center [485, 231] width 266 height 25
type input "0452 136 528"
type input "1"
drag, startPoint x: 336, startPoint y: 415, endPoint x: 311, endPoint y: 413, distance: 25.1
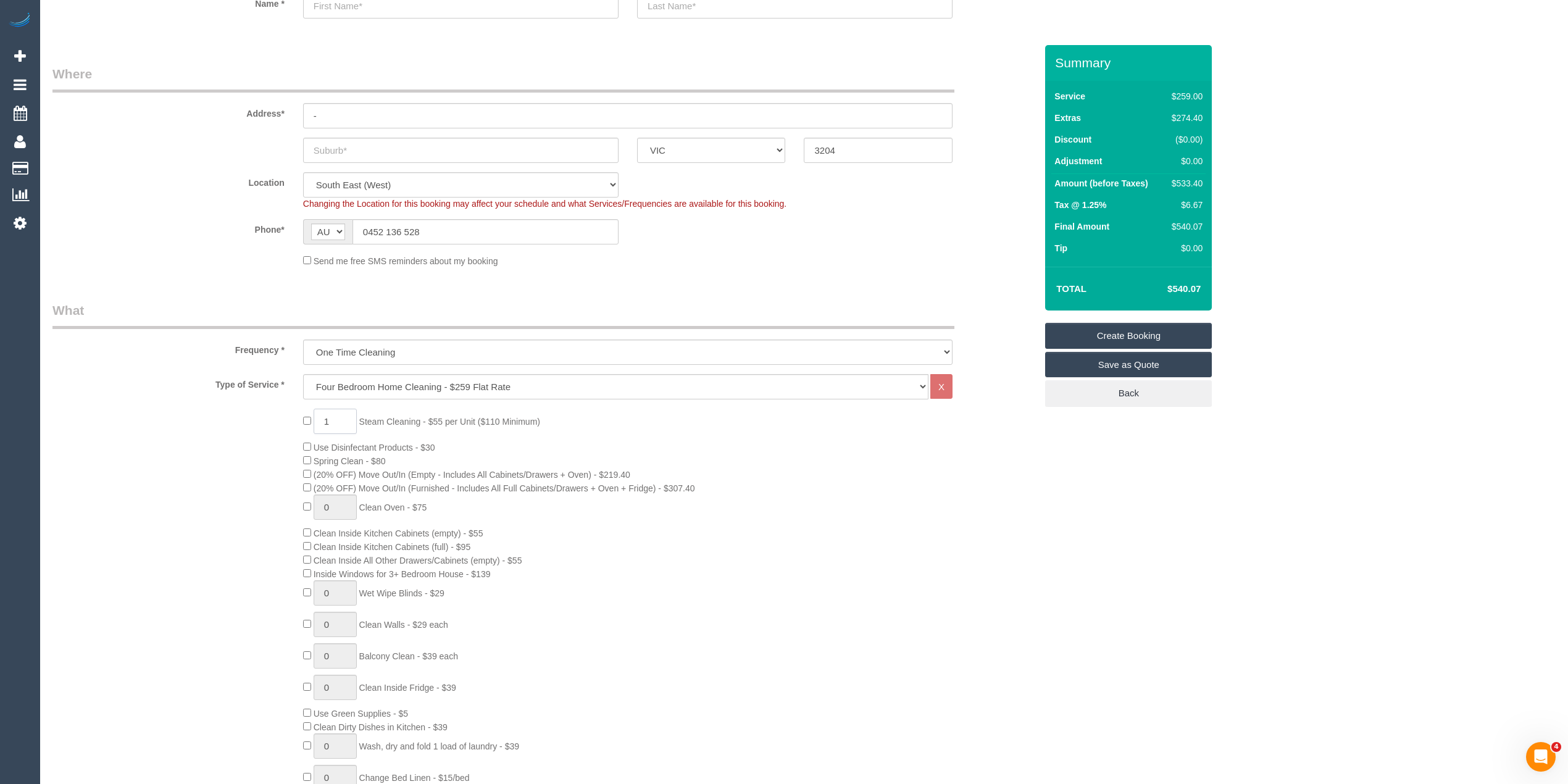
click at [311, 413] on div "1 Steam Cleaning - $55 per Unit ($110 Minimum) Use Disinfectant Products - $30 …" at bounding box center [670, 625] width 752 height 433
select select "spot22"
click at [131, 259] on div "Send me free SMS reminders about my booking" at bounding box center [544, 261] width 1002 height 14
drag, startPoint x: 329, startPoint y: 412, endPoint x: 311, endPoint y: 413, distance: 18.0
click at [311, 413] on div "1 Steam Cleaning - $55 per Unit ($110 Minimum) Use Disinfectant Products - $30 …" at bounding box center [670, 625] width 752 height 433
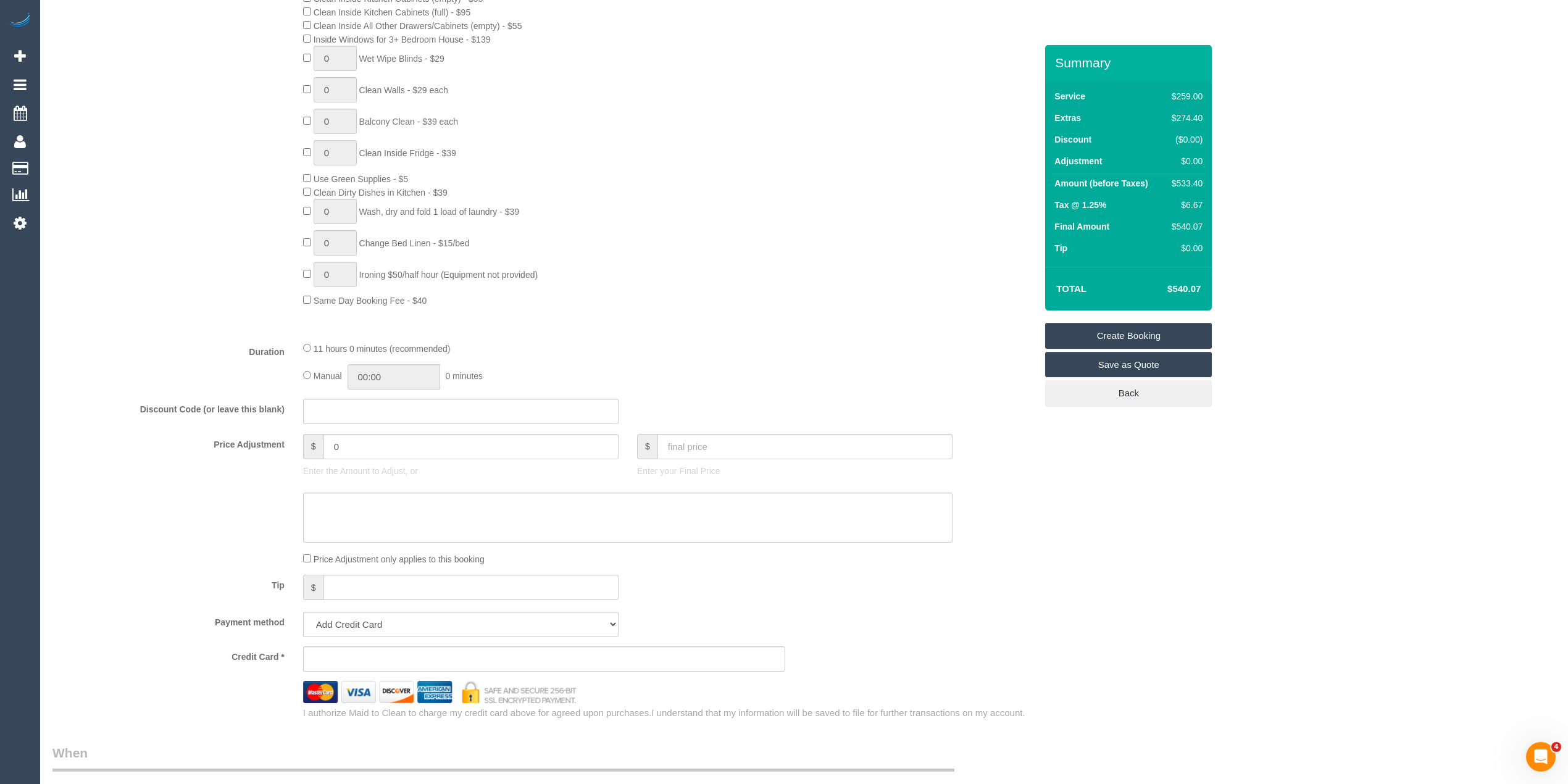
scroll to position [685, 0]
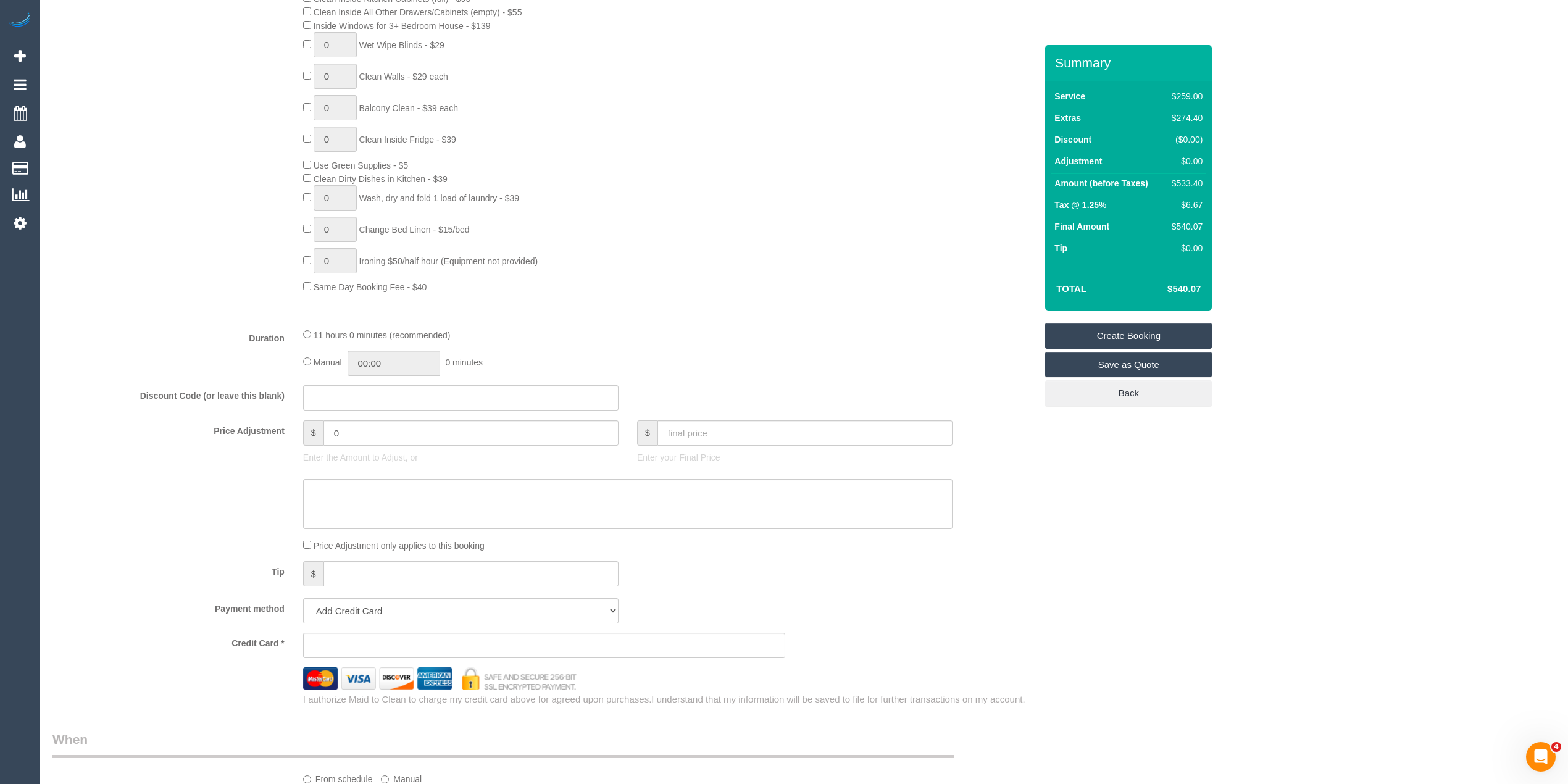
type input "6"
drag, startPoint x: 304, startPoint y: 432, endPoint x: 270, endPoint y: 428, distance: 34.2
click at [270, 428] on div "Price Adjustment $ 0 Enter the Amount to Adjust, or $ Enter your Final Price" at bounding box center [544, 445] width 1002 height 49
click at [354, 497] on textarea at bounding box center [628, 505] width 649 height 51
type input "27.5"
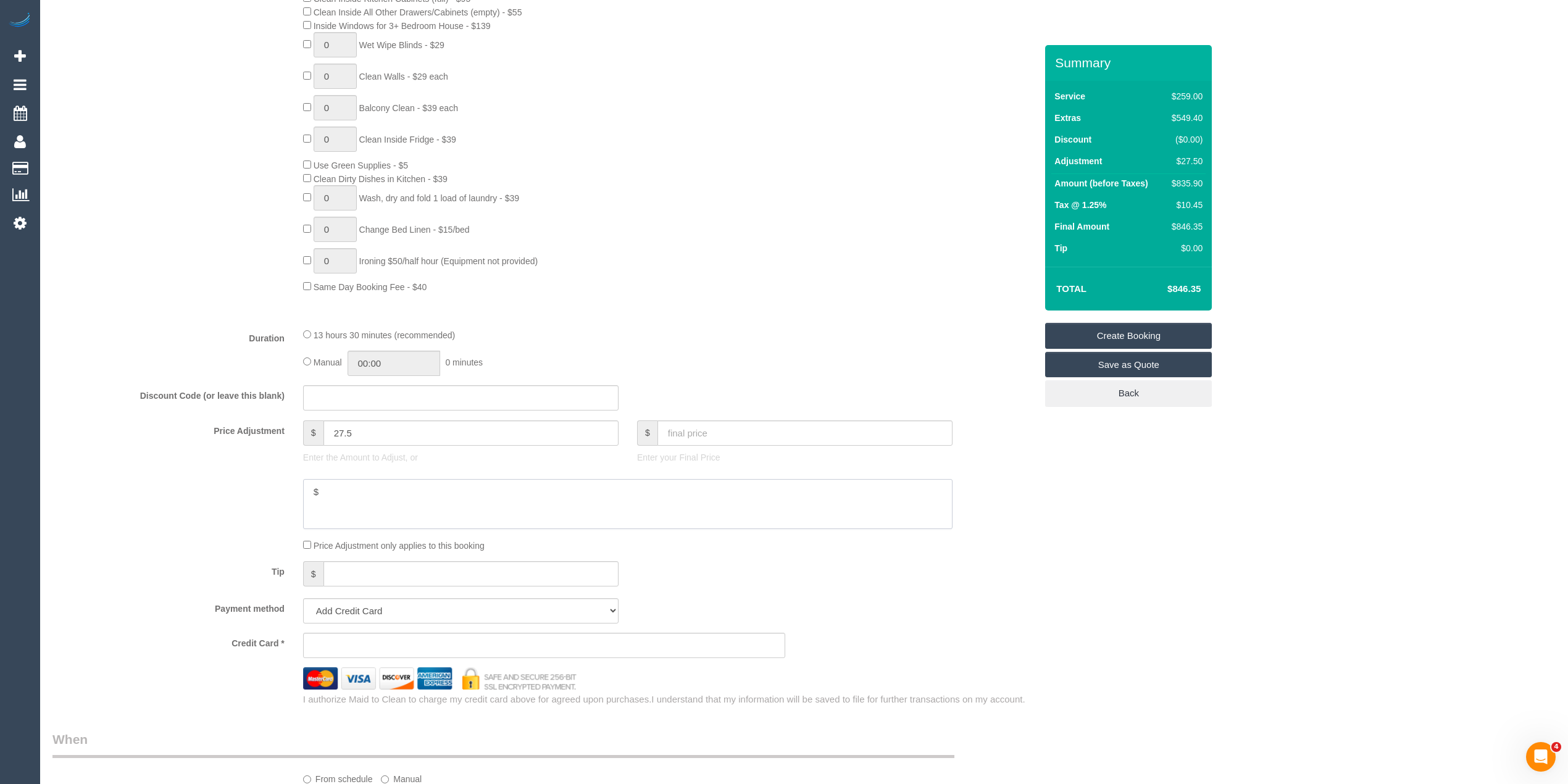
type textarea "$2"
select select "spot43"
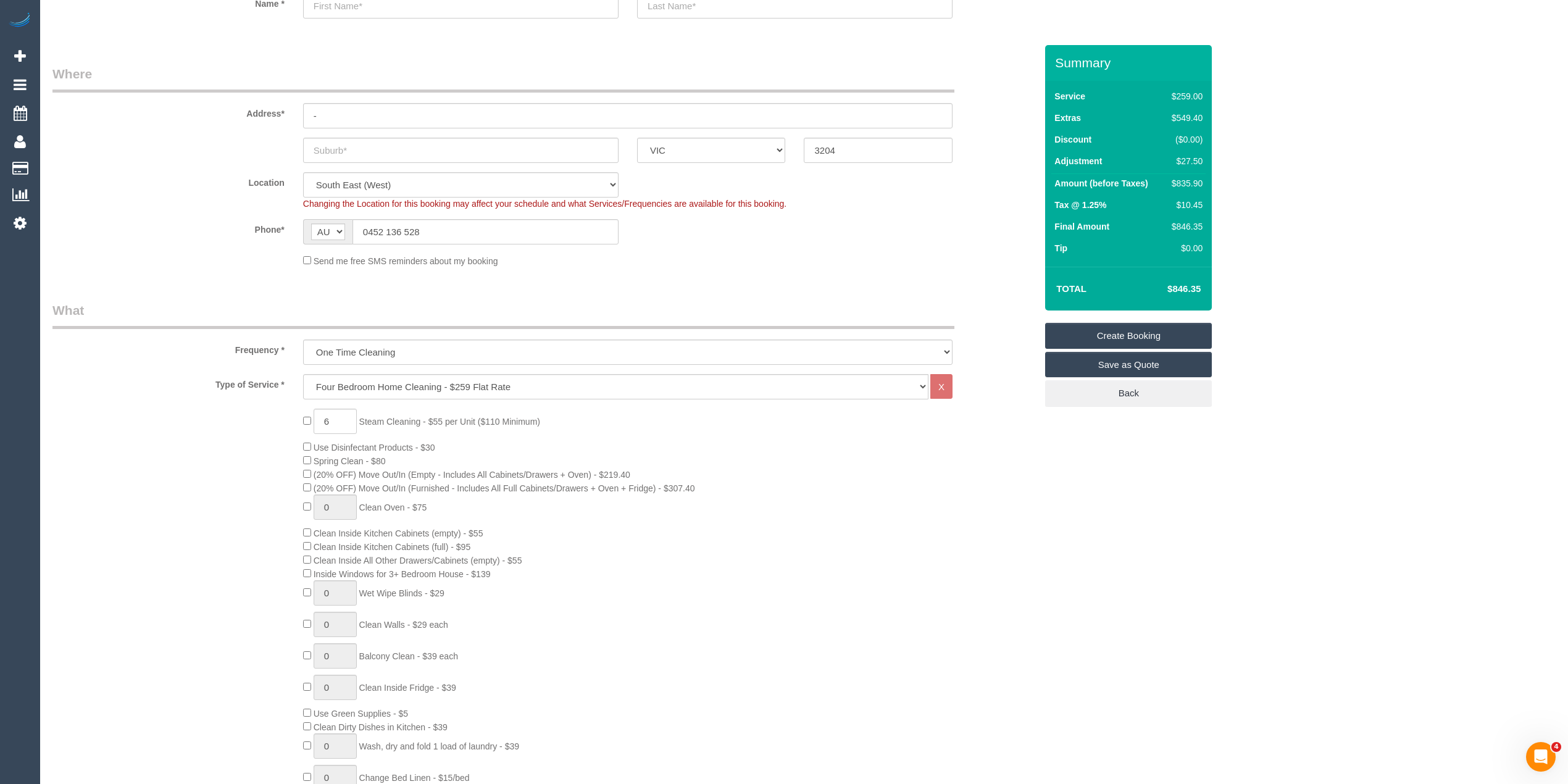
scroll to position [549, 0]
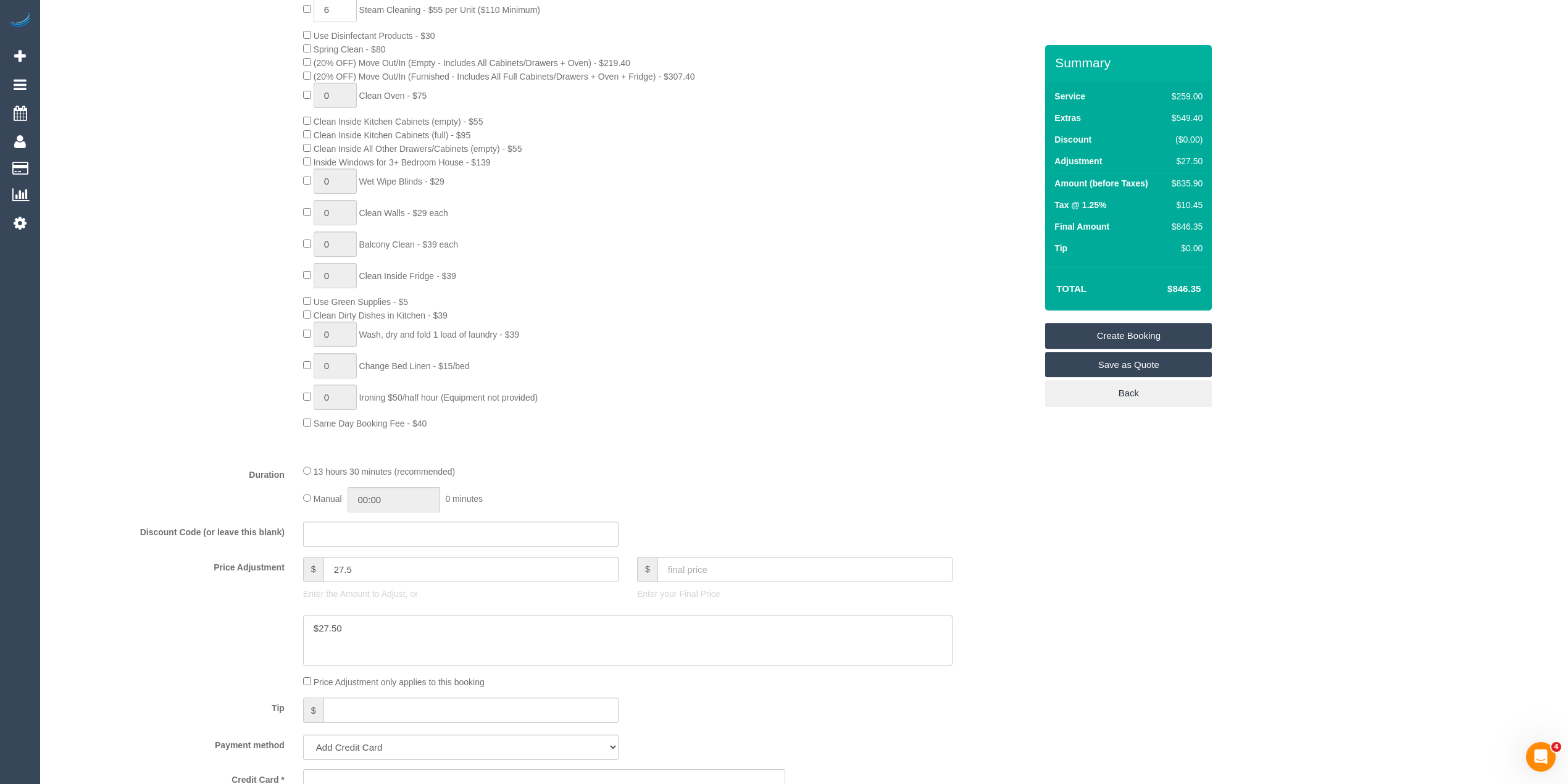
type textarea "$27.50"
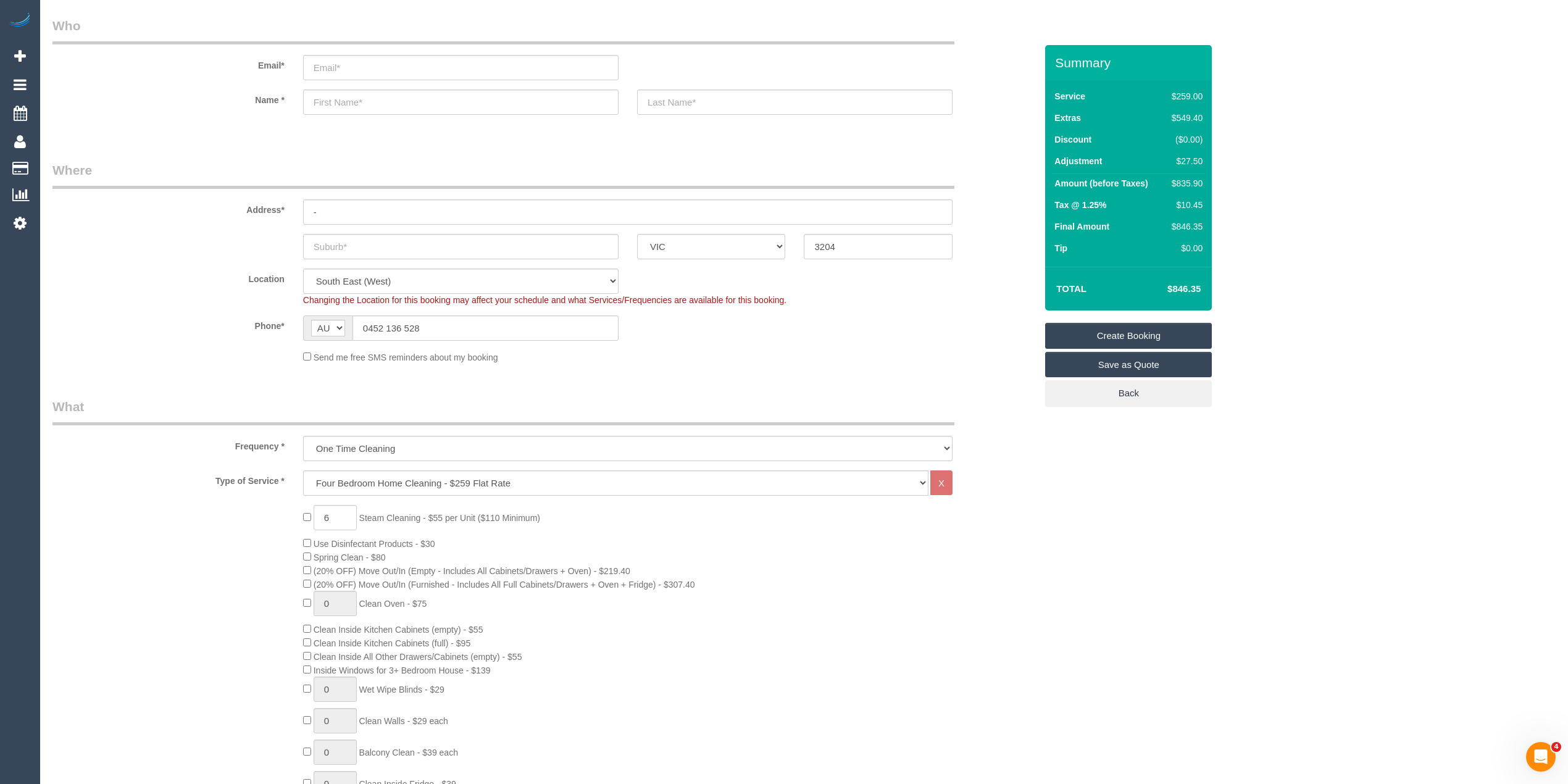
scroll to position [0, 0]
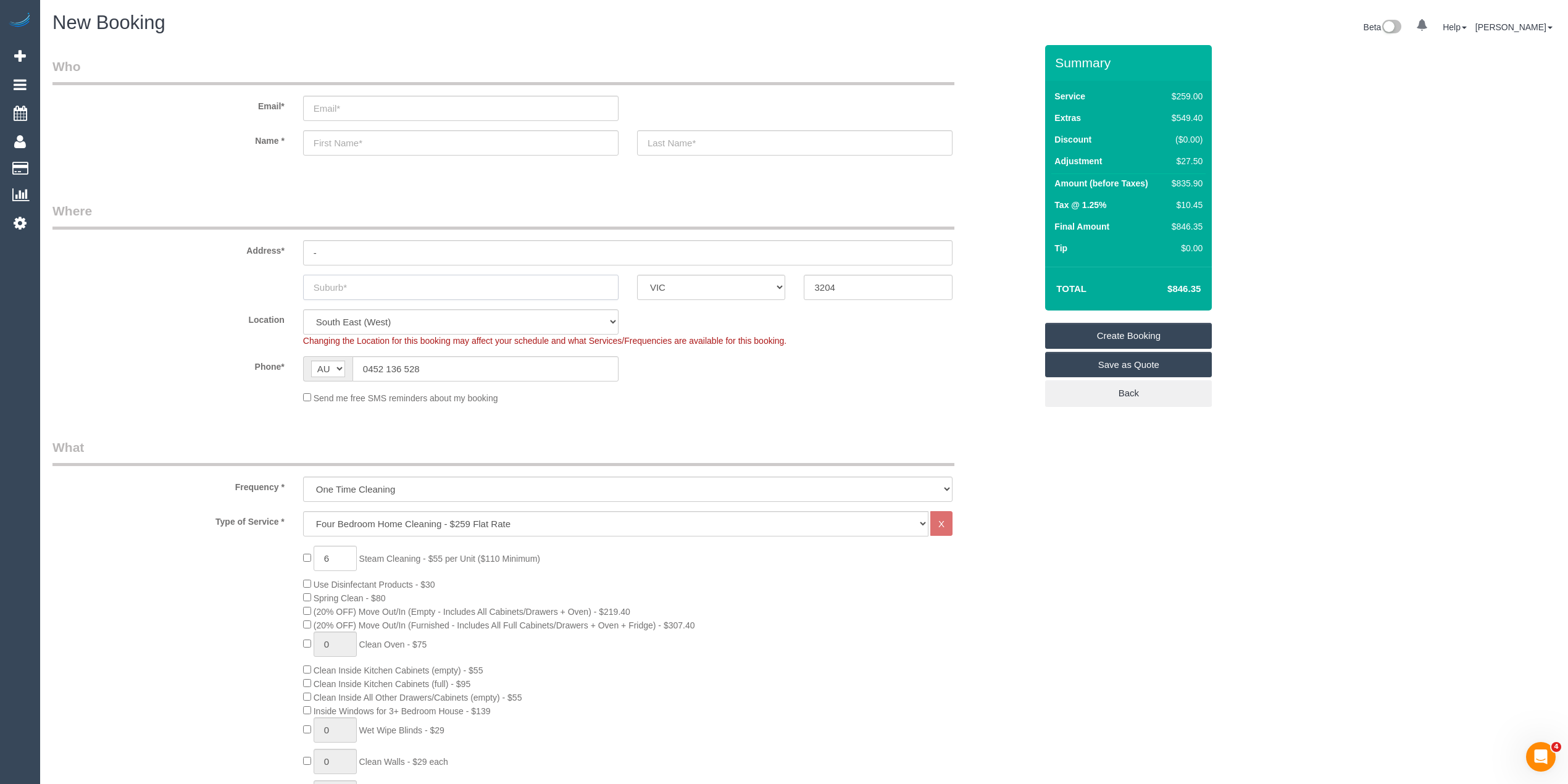
click at [339, 283] on input "text" at bounding box center [461, 287] width 316 height 25
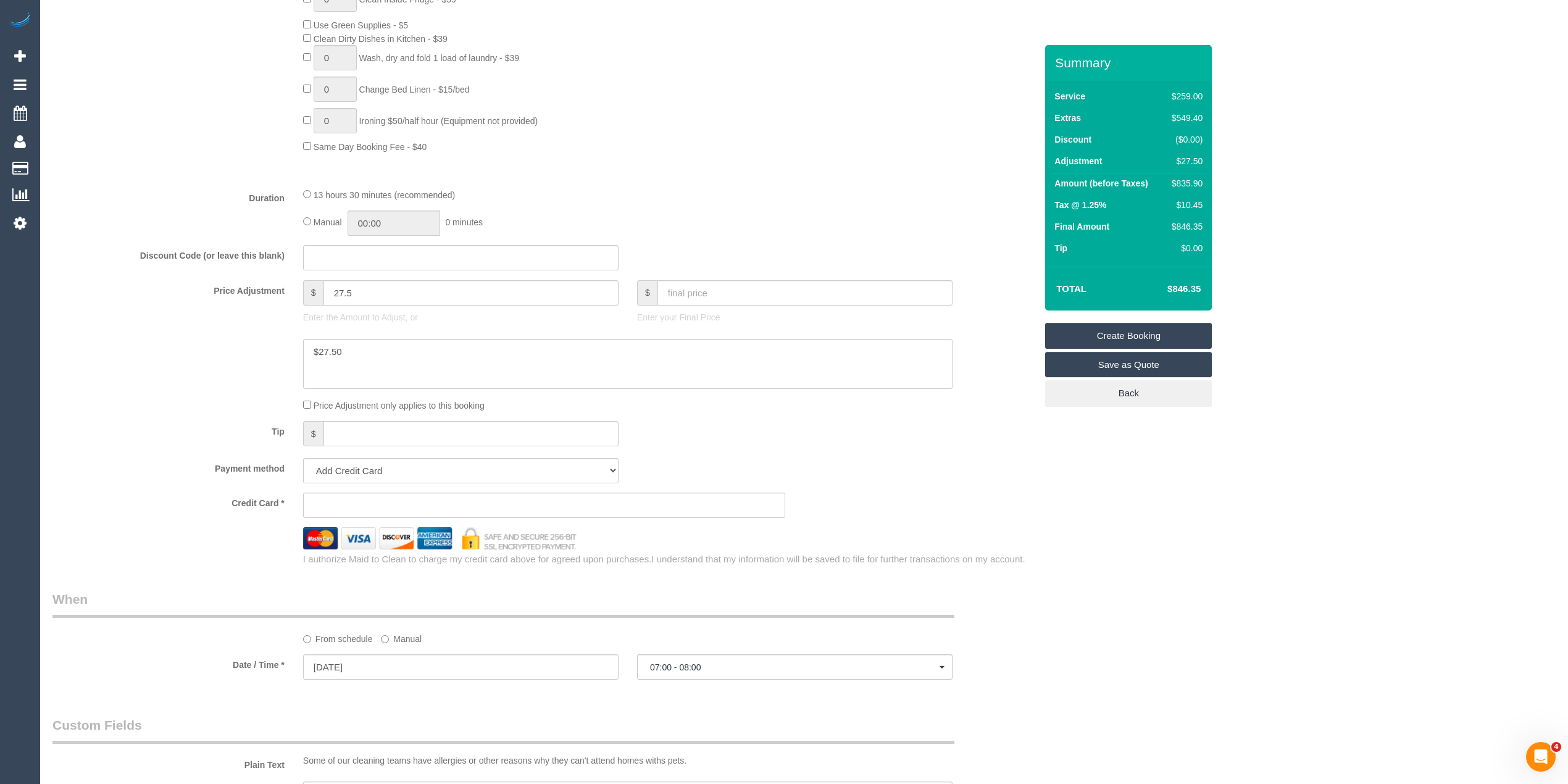
scroll to position [960, 0]
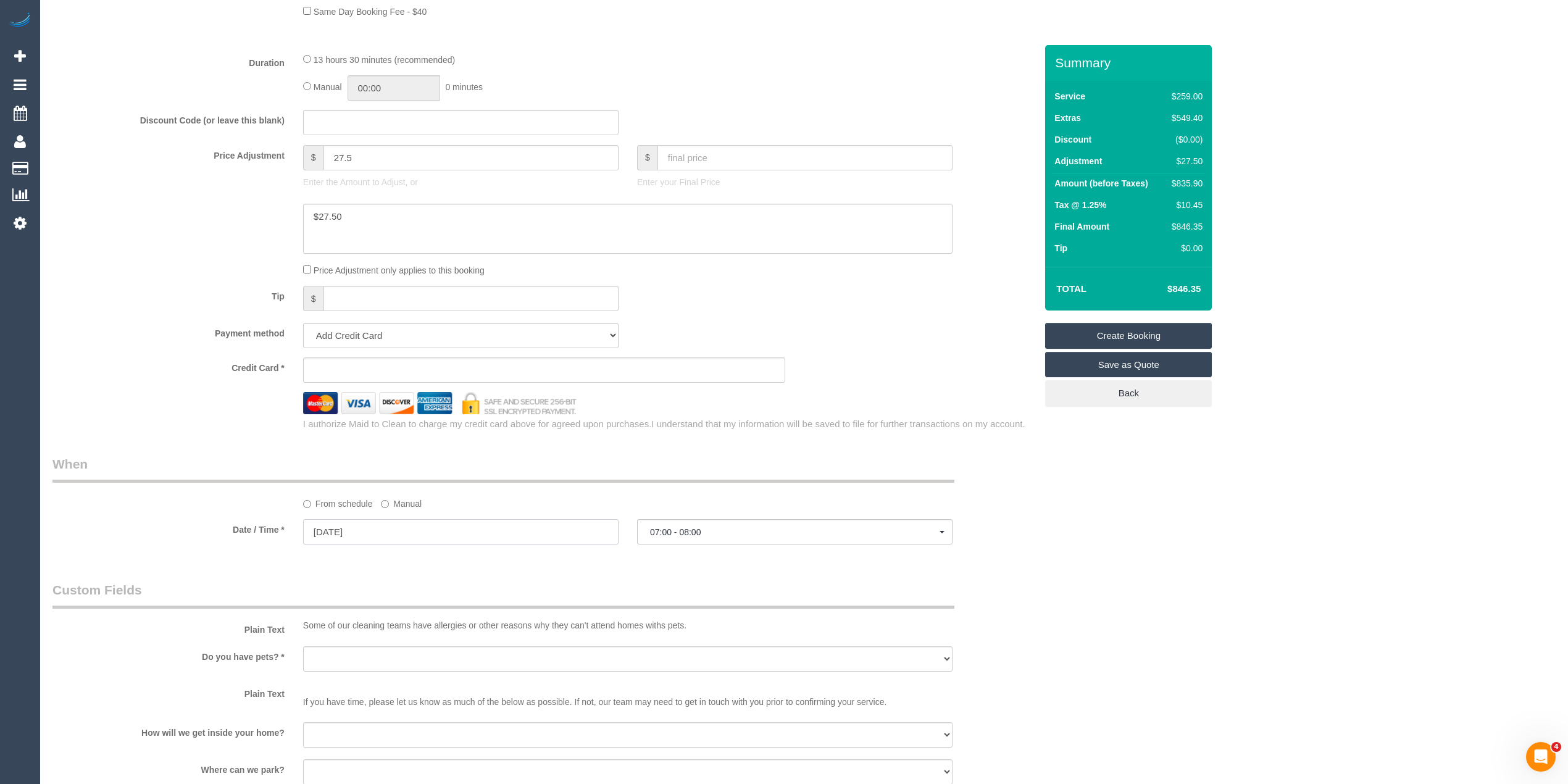
click at [361, 529] on input "01/10/2025" at bounding box center [461, 531] width 316 height 25
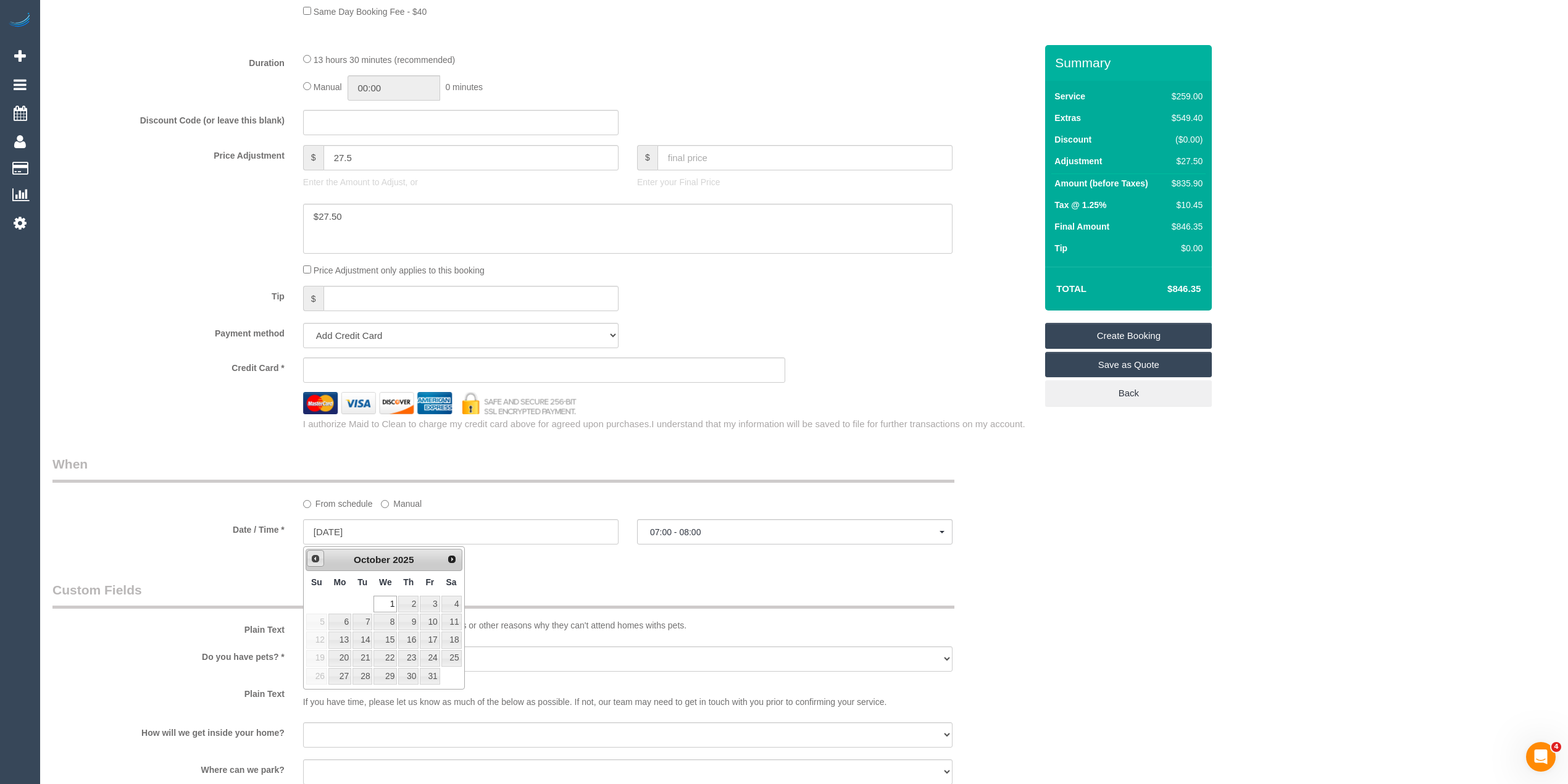
click at [316, 559] on span "Prev" at bounding box center [316, 559] width 10 height 10
click at [448, 556] on span "Next" at bounding box center [452, 559] width 10 height 10
click at [315, 561] on span "Prev" at bounding box center [316, 559] width 10 height 10
click at [444, 555] on link "Next" at bounding box center [452, 558] width 17 height 17
click at [1111, 532] on div "Who Email* Name * Where Address* - ACT NSW NT QLD SA TAS VIC WA 3204 Location O…" at bounding box center [804, 191] width 1503 height 2212
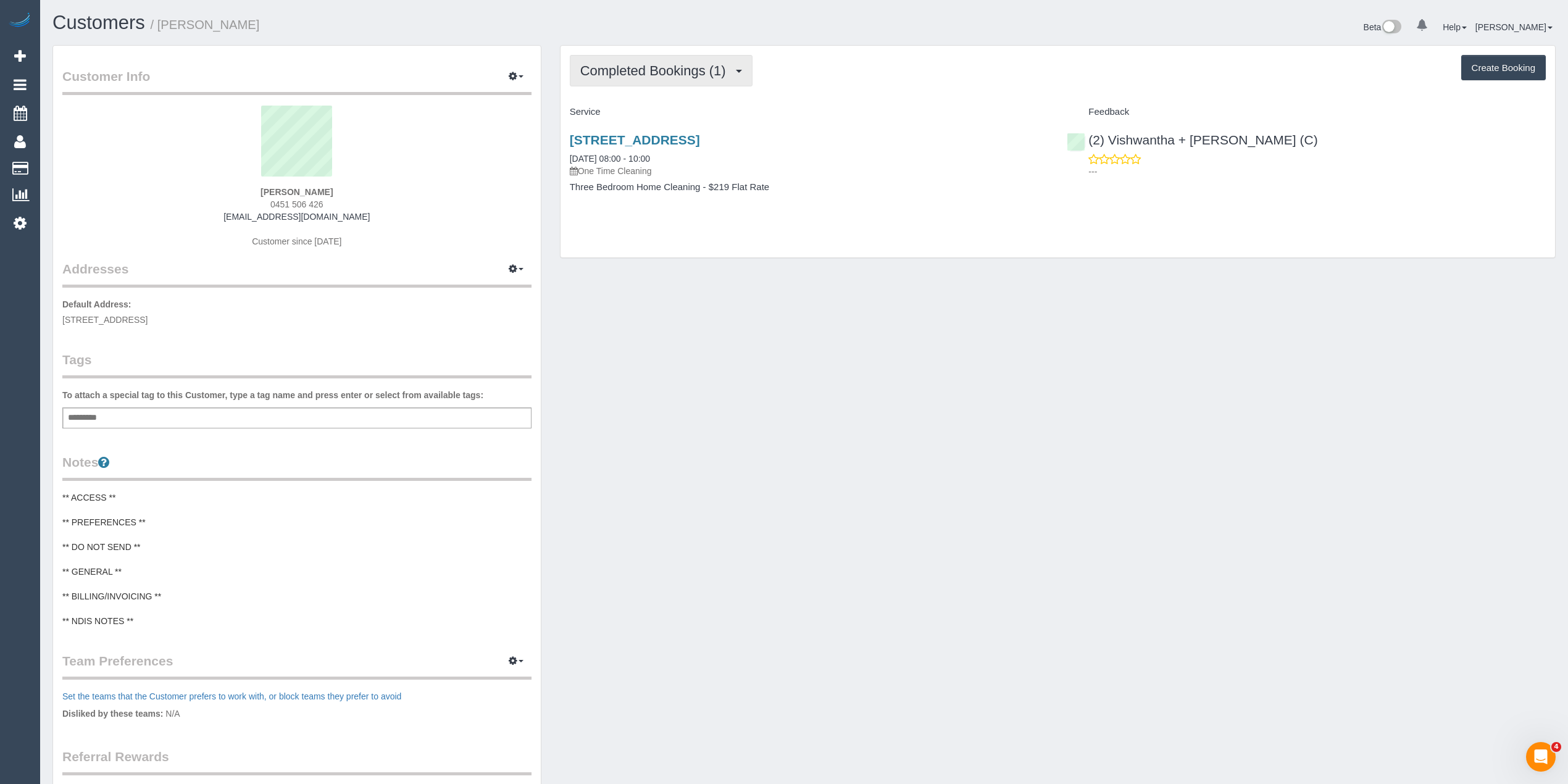
click at [611, 63] on span "Completed Bookings (1)" at bounding box center [656, 70] width 152 height 16
drag, startPoint x: 364, startPoint y: 215, endPoint x: 233, endPoint y: 211, distance: 131.1
click at [233, 211] on div "[PERSON_NAME] 0451 506 426 [EMAIL_ADDRESS][DOMAIN_NAME] Customer since [DATE]" at bounding box center [297, 183] width 469 height 154
copy link "[EMAIL_ADDRESS][DOMAIN_NAME]"
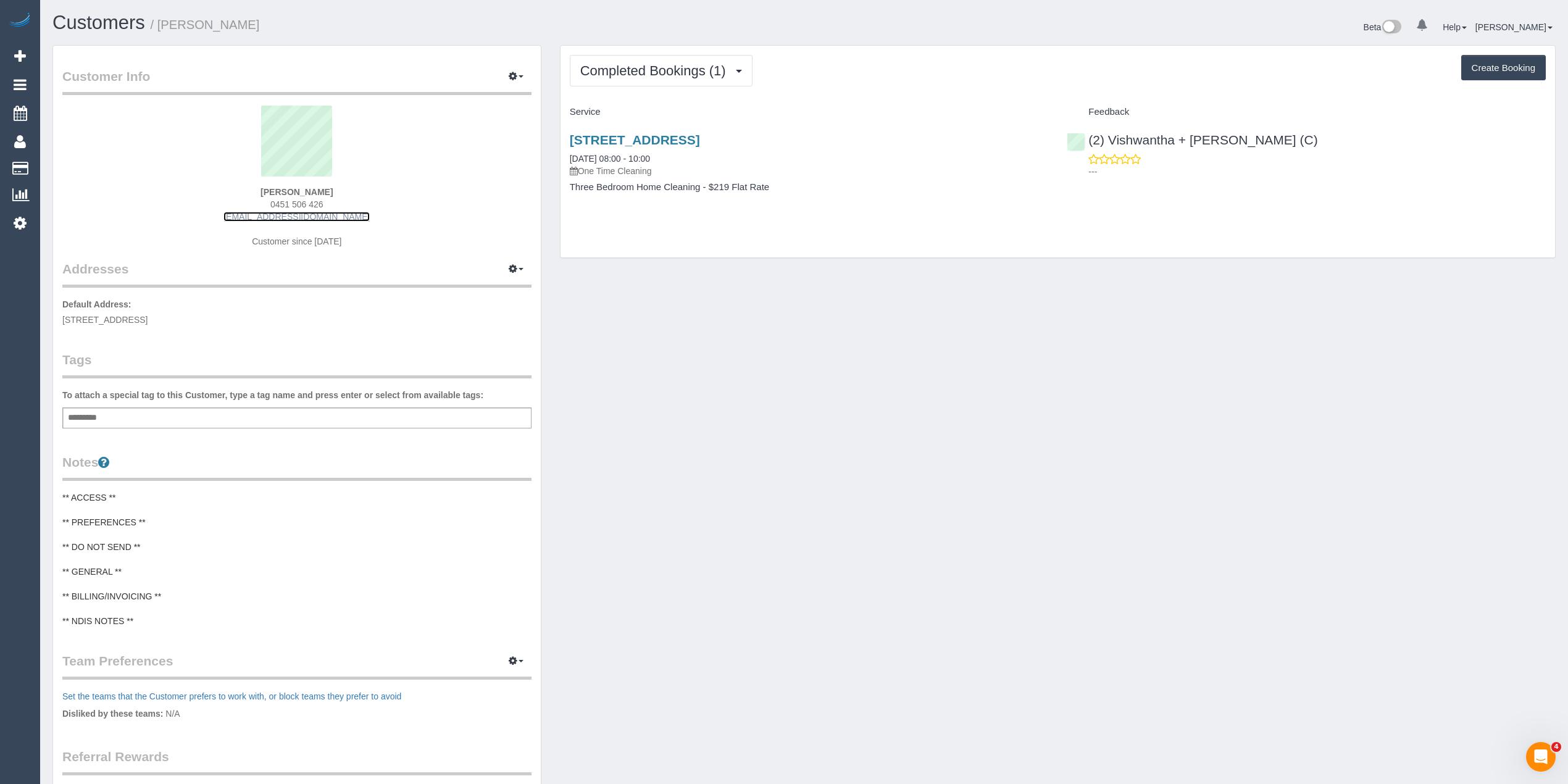
copy link "[EMAIL_ADDRESS][DOMAIN_NAME]"
click at [169, 156] on sui-profile-pic at bounding box center [297, 146] width 451 height 80
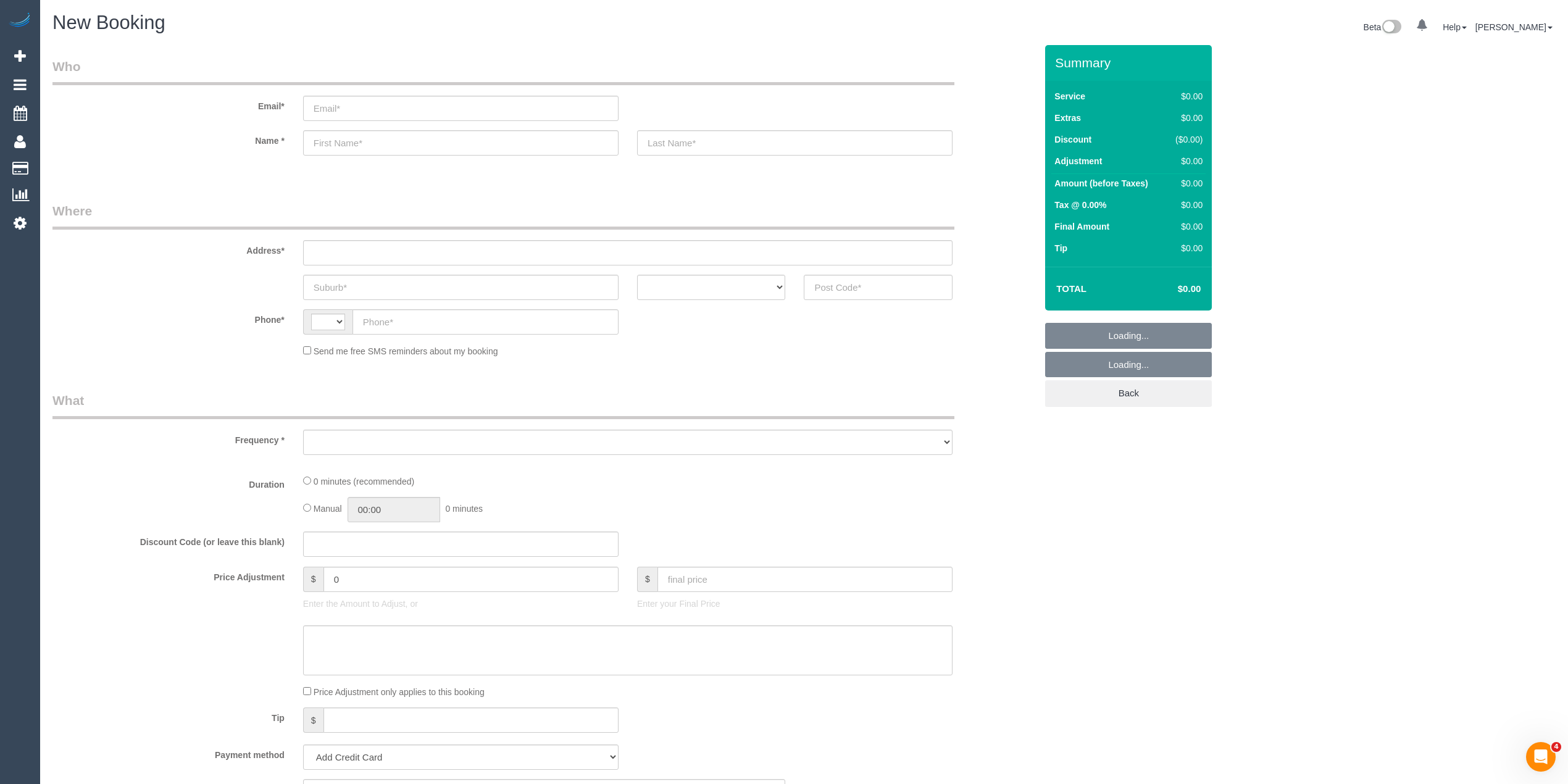
scroll to position [137, 0]
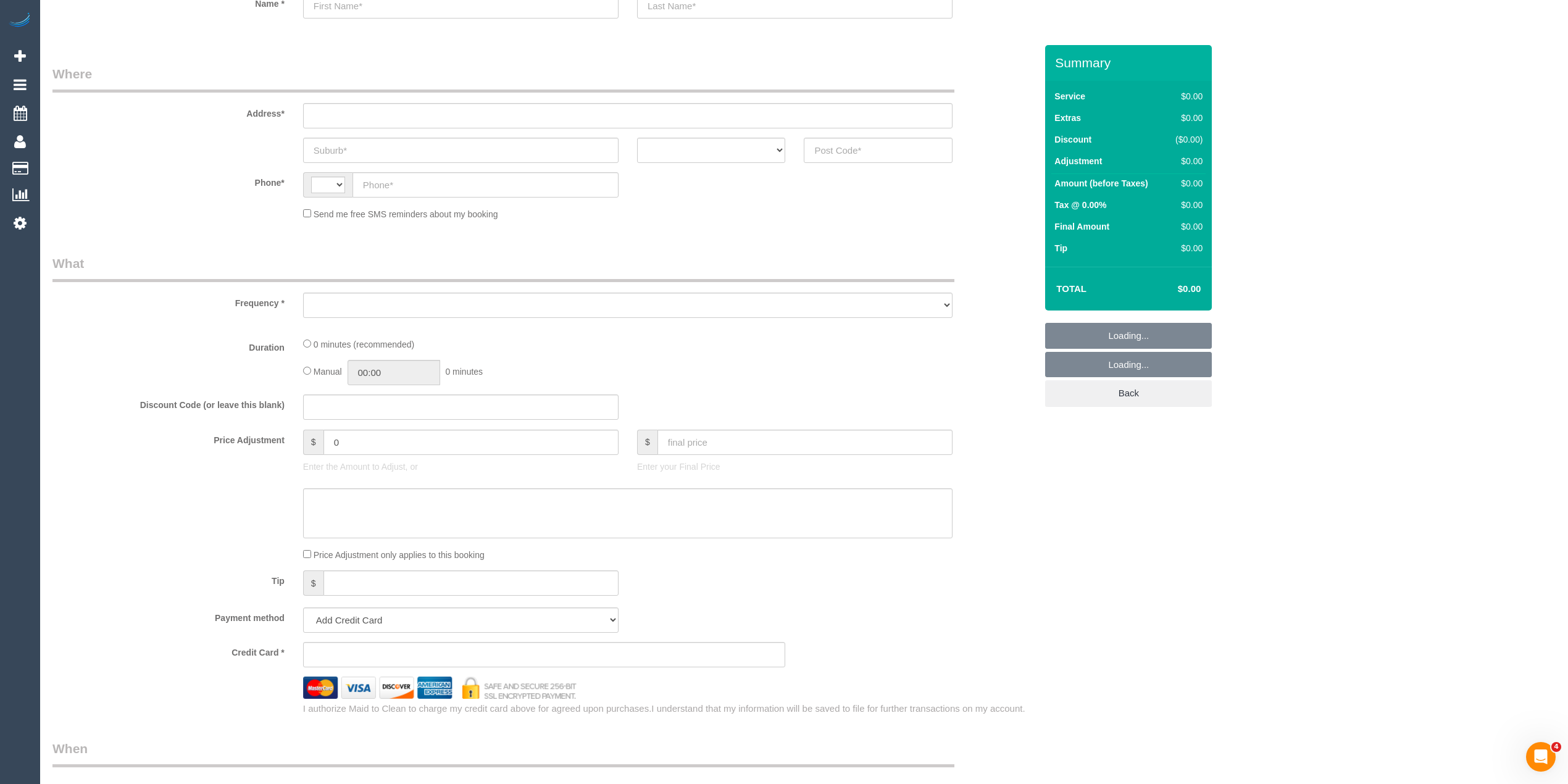
select select "string:AU"
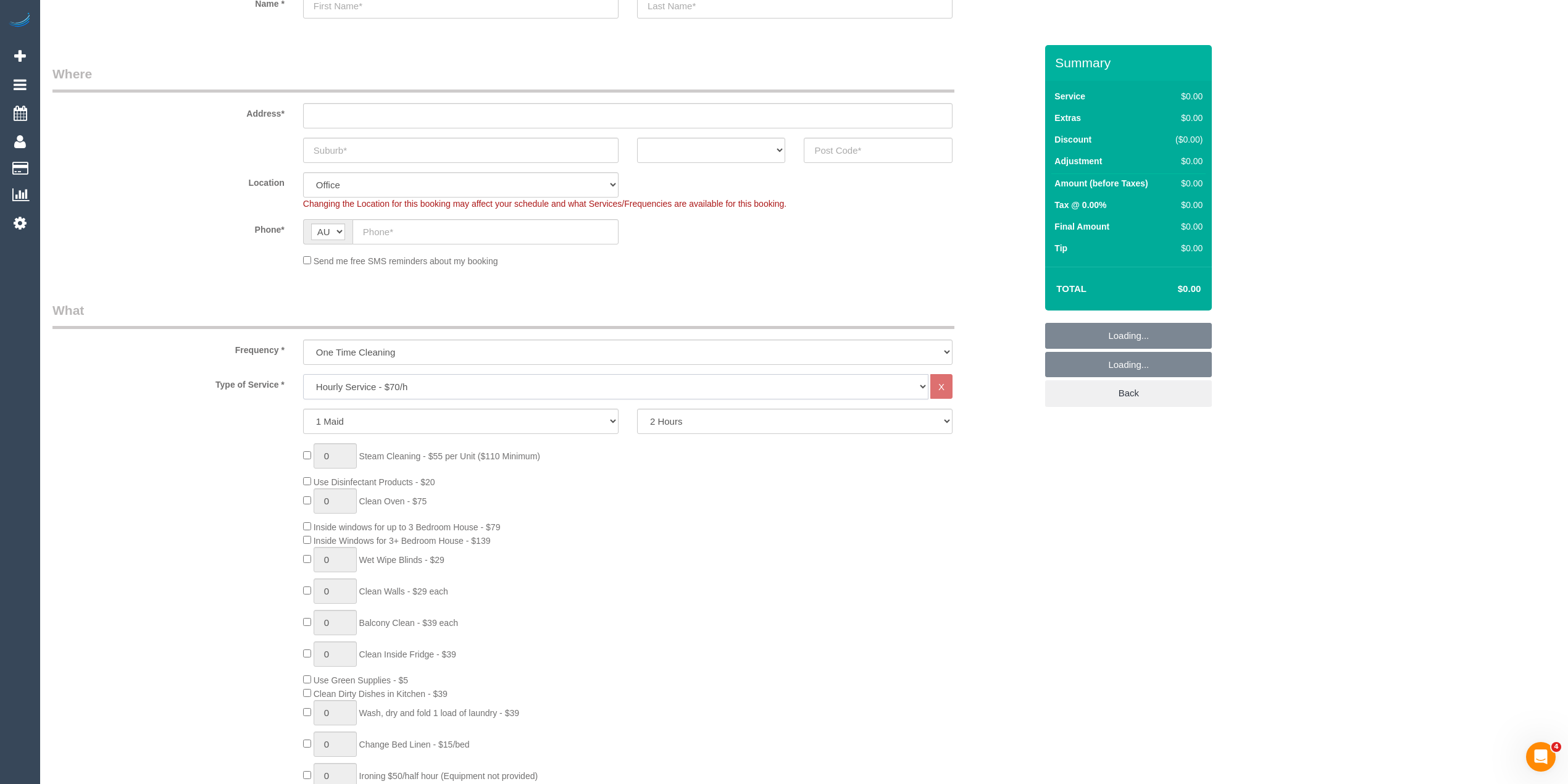
select select "object:2079"
click at [347, 378] on select "Hourly Service - $70/h Hourly Service - $65/h Hourly Service - $60/h Hourly Ser…" at bounding box center [616, 386] width 625 height 25
select select "211"
click at [303, 374] on select "Hourly Service - $70/h Hourly Service - $65/h Hourly Service - $60/h Hourly Ser…" at bounding box center [616, 386] width 625 height 25
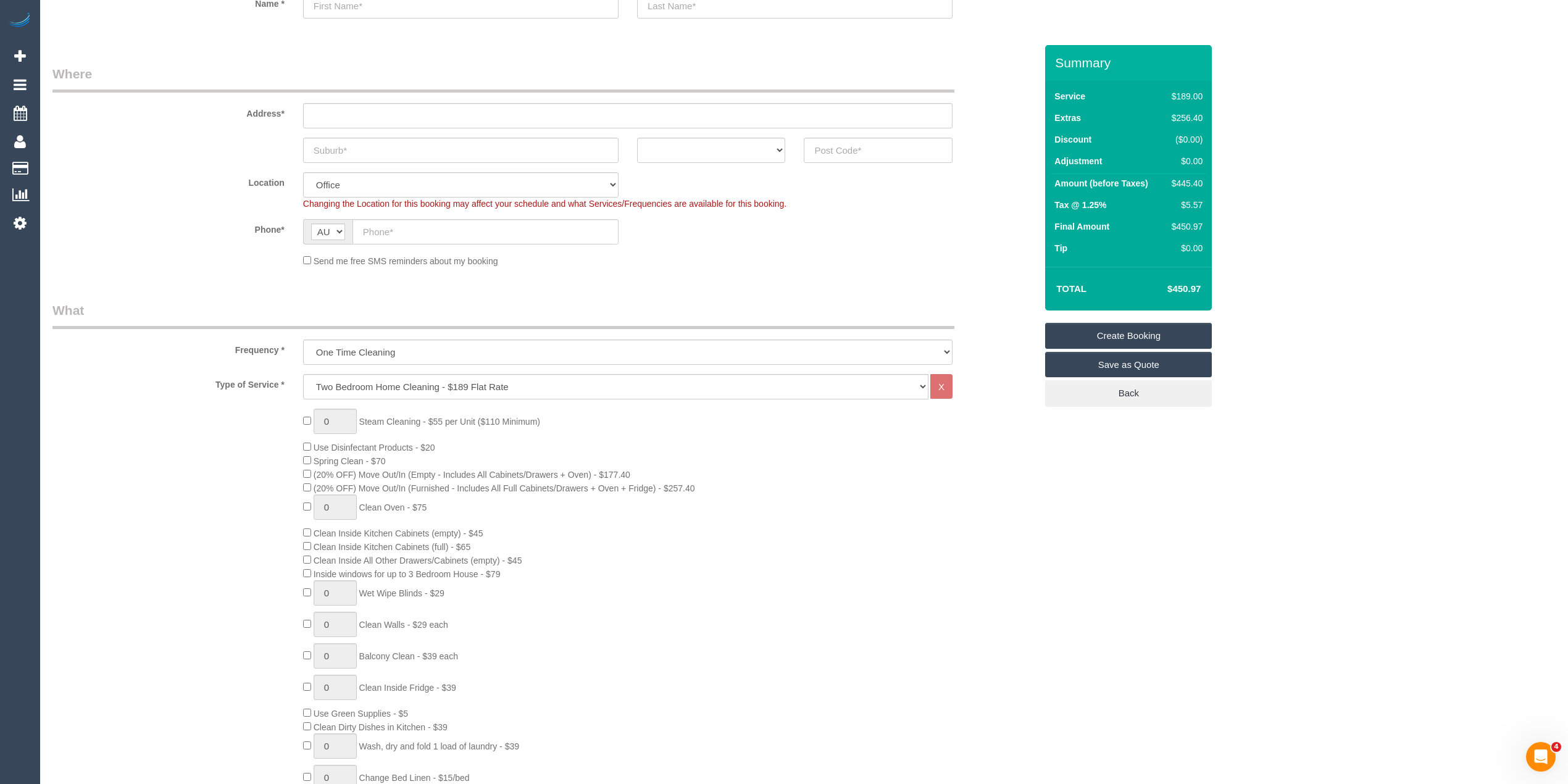
click at [992, 496] on div "0 Steam Cleaning - $55 per Unit ($110 Minimum) Use Disinfectant Products - $20 …" at bounding box center [670, 625] width 752 height 433
click at [970, 484] on div "0 Steam Cleaning - $55 per Unit ($110 Minimum) Use Disinfectant Products - $20 …" at bounding box center [670, 625] width 752 height 433
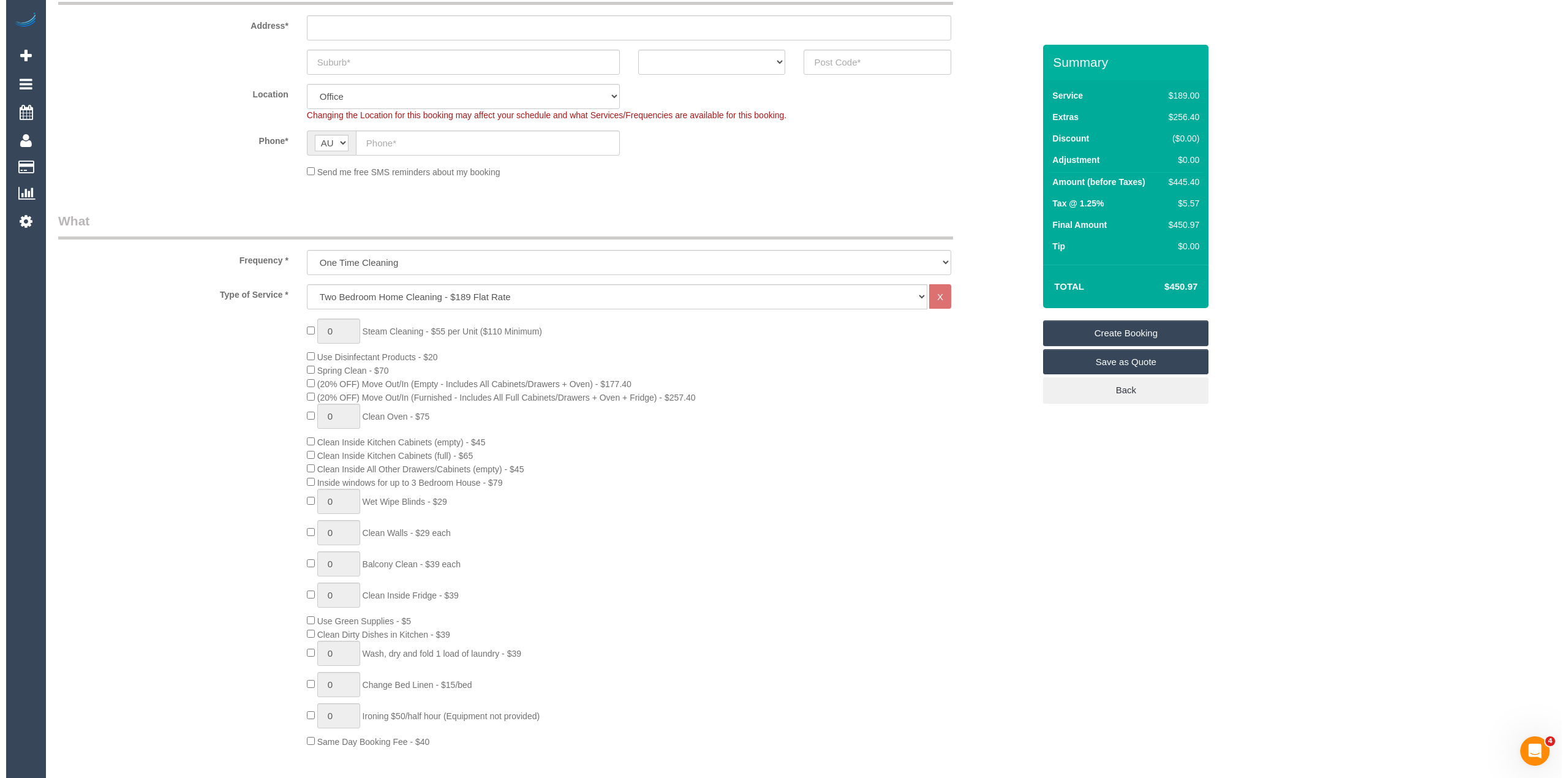
scroll to position [0, 0]
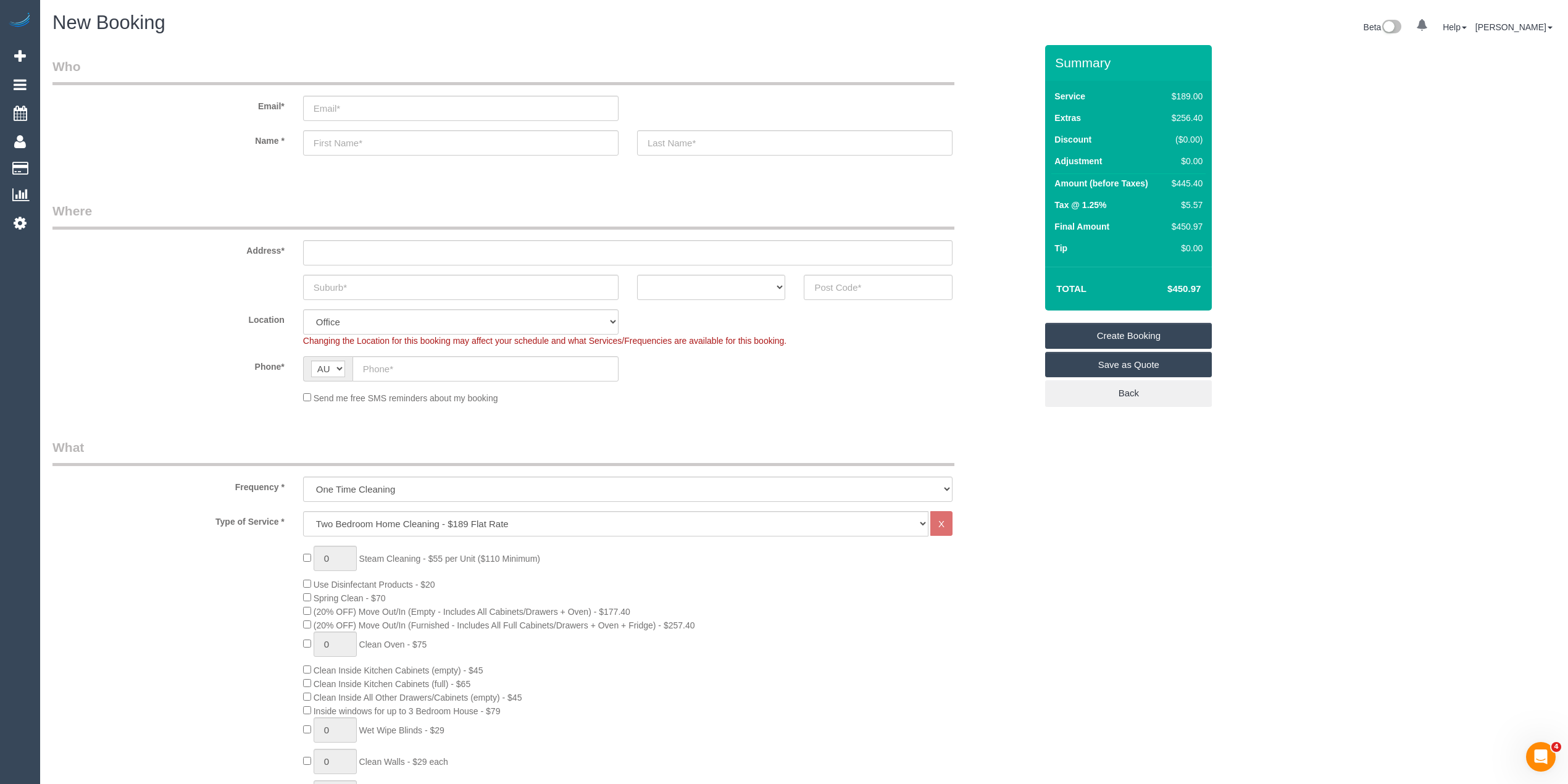
click at [218, 356] on label "Phone*" at bounding box center [169, 365] width 251 height 16
click at [425, 361] on input "text" at bounding box center [485, 369] width 266 height 25
paste input "61 405 414 036"
drag, startPoint x: 376, startPoint y: 365, endPoint x: 320, endPoint y: 351, distance: 57.7
click at [320, 351] on sui-booking-location "Location Office City East (North) East (South) Inner East Inner North (East) In…" at bounding box center [544, 356] width 984 height 95
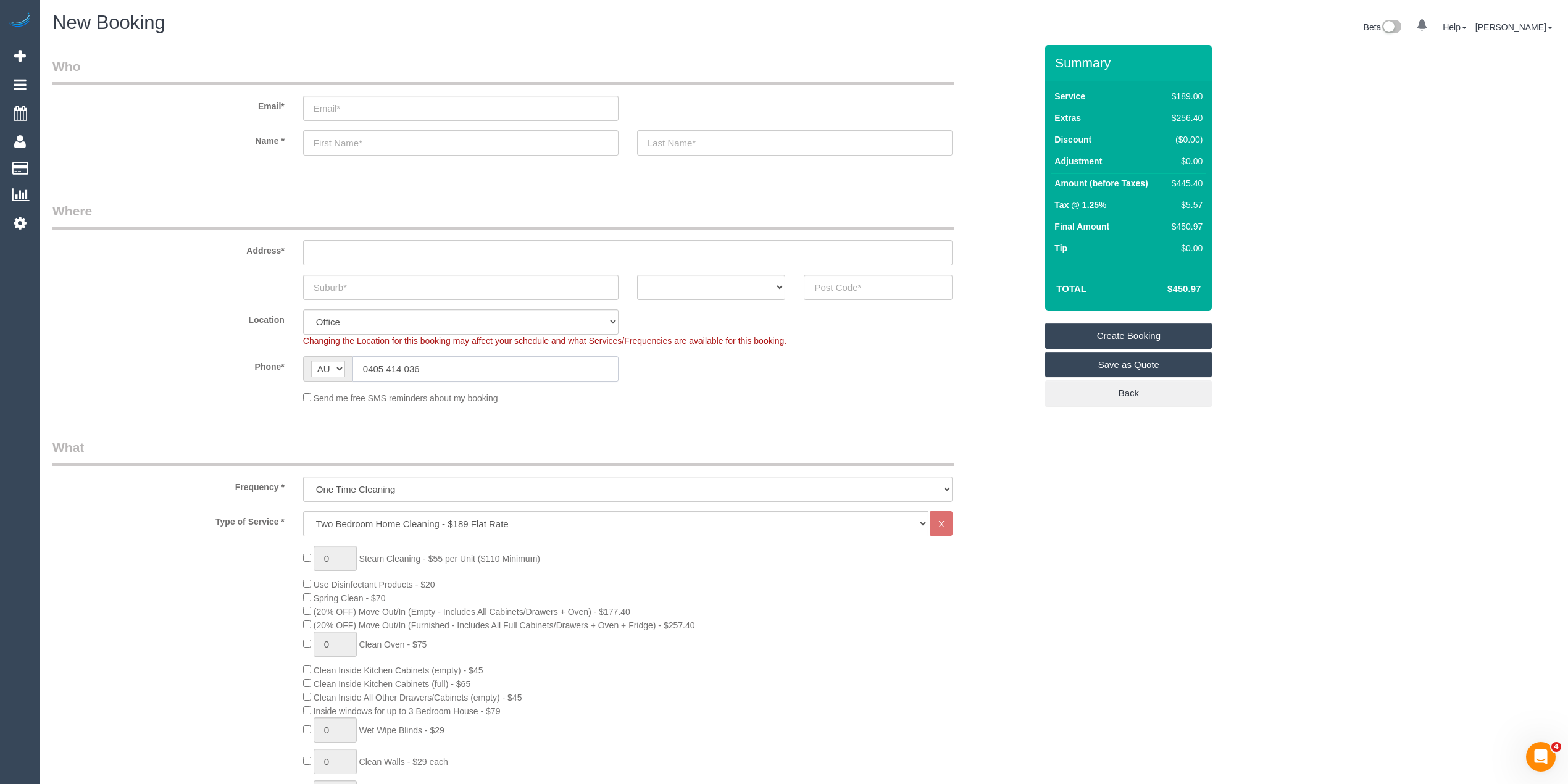
type input "0405 414 036"
click at [700, 288] on select "ACT NSW NT QLD SA TAS VIC WA" at bounding box center [711, 287] width 149 height 25
select select "VIC"
click at [637, 274] on select "ACT NSW NT QLD SA TAS VIC WA" at bounding box center [711, 287] width 149 height 25
click at [376, 256] on input "text" at bounding box center [628, 252] width 649 height 25
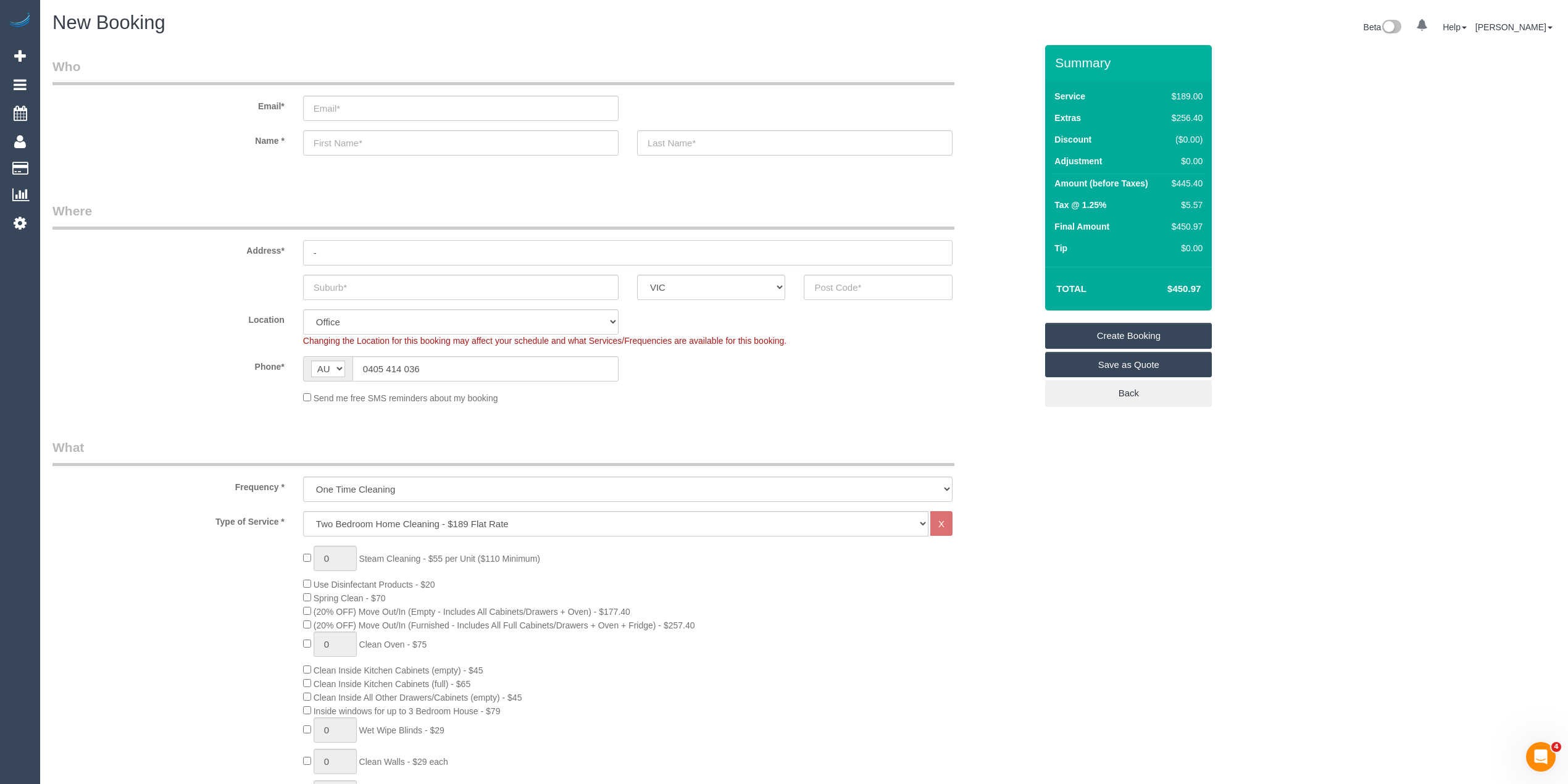
type input "-"
click at [366, 99] on input "email" at bounding box center [461, 108] width 316 height 25
type input "hulaordie@yahoo.com"
click at [375, 142] on input "text" at bounding box center [461, 143] width 316 height 25
type input "Hula"
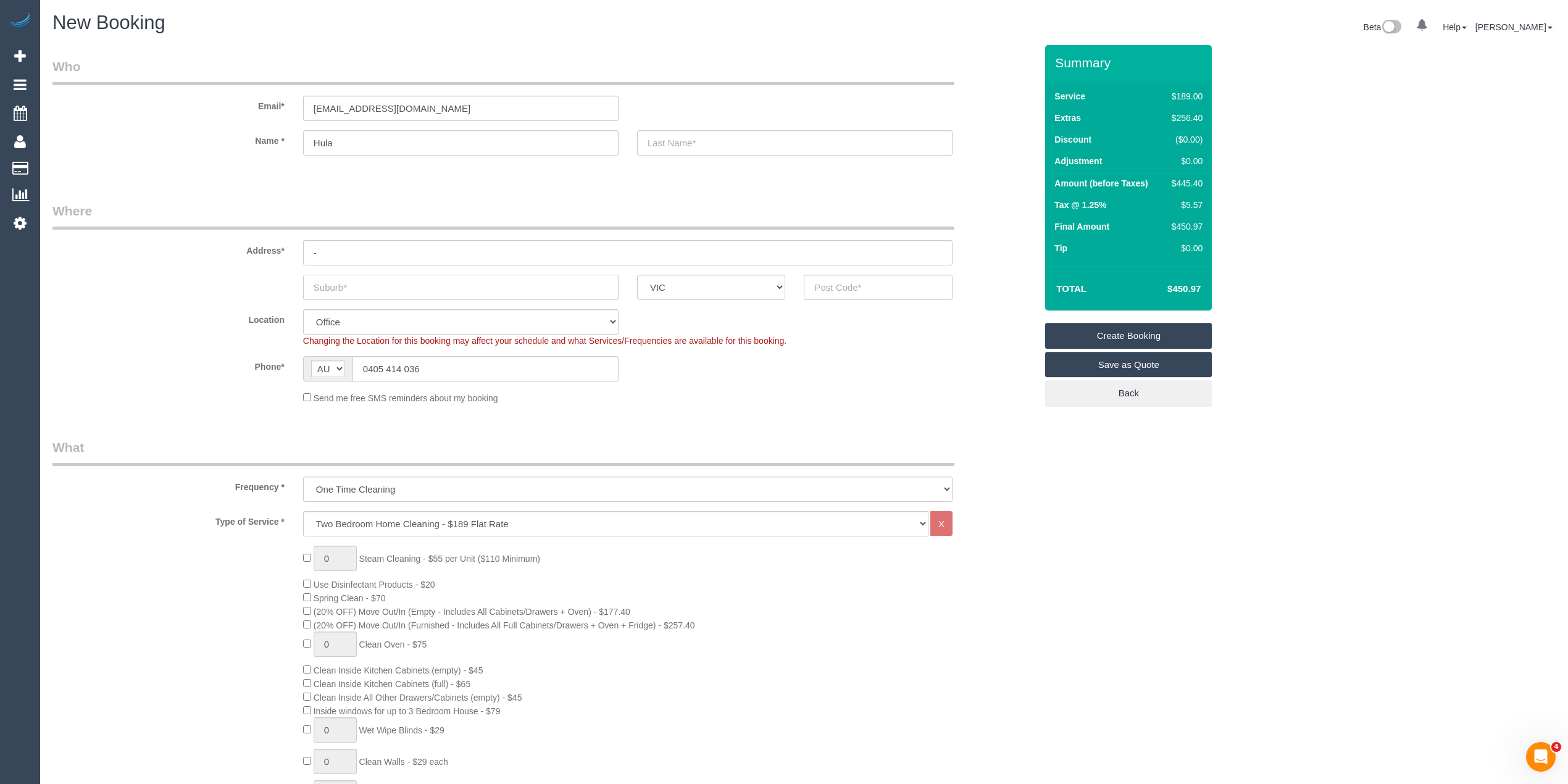
click at [357, 283] on input "text" at bounding box center [461, 287] width 316 height 25
type input "Reservoir"
drag, startPoint x: 404, startPoint y: 275, endPoint x: 273, endPoint y: 272, distance: 131.0
click at [273, 274] on div "Reservoir ACT NSW NT QLD SA TAS VIC WA" at bounding box center [544, 287] width 1002 height 25
click at [852, 280] on input "text" at bounding box center [879, 287] width 149 height 25
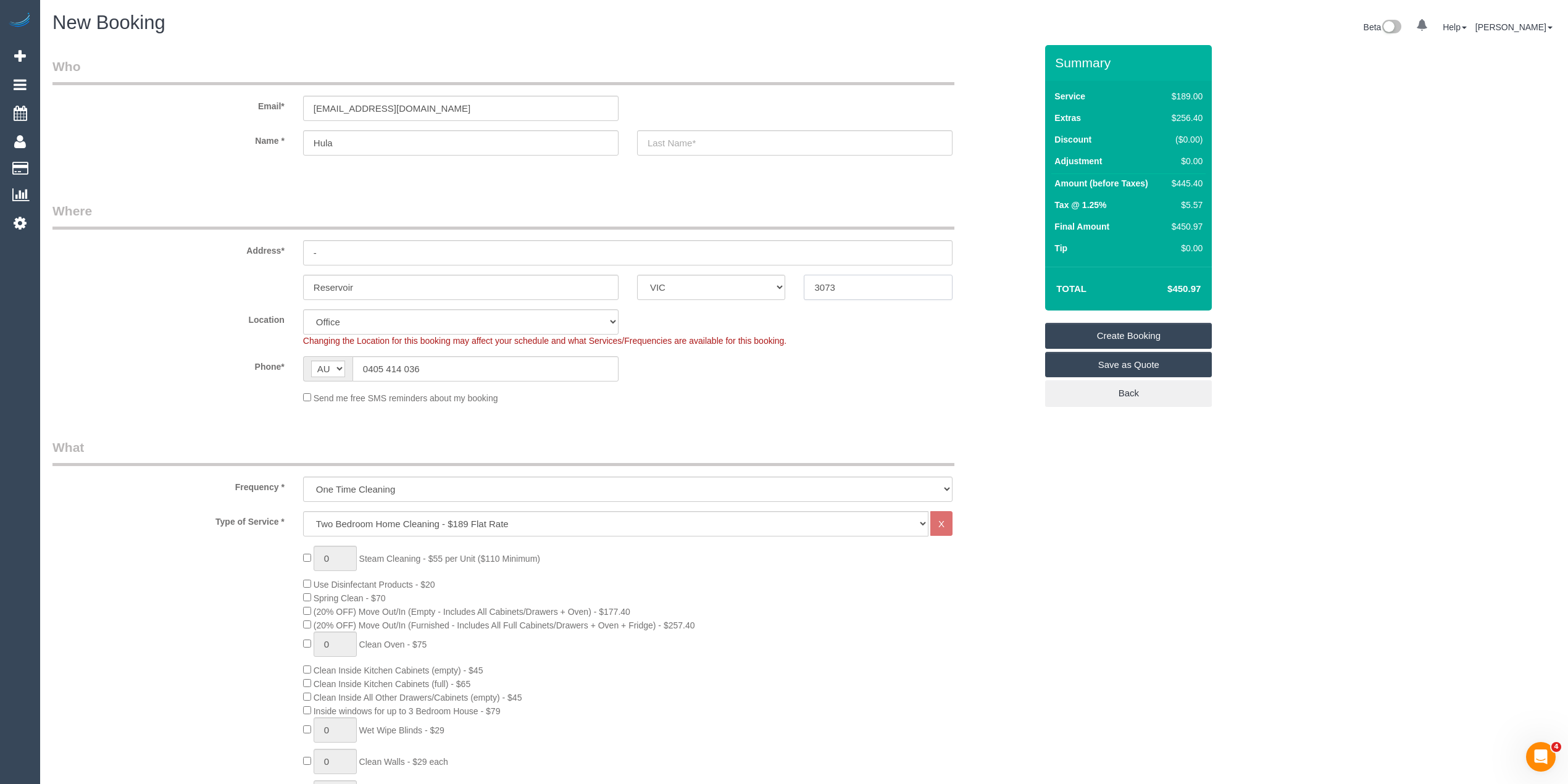
type input "3073"
click at [722, 144] on input "text" at bounding box center [794, 143] width 316 height 25
type input "-"
select select "60"
select select "object:2172"
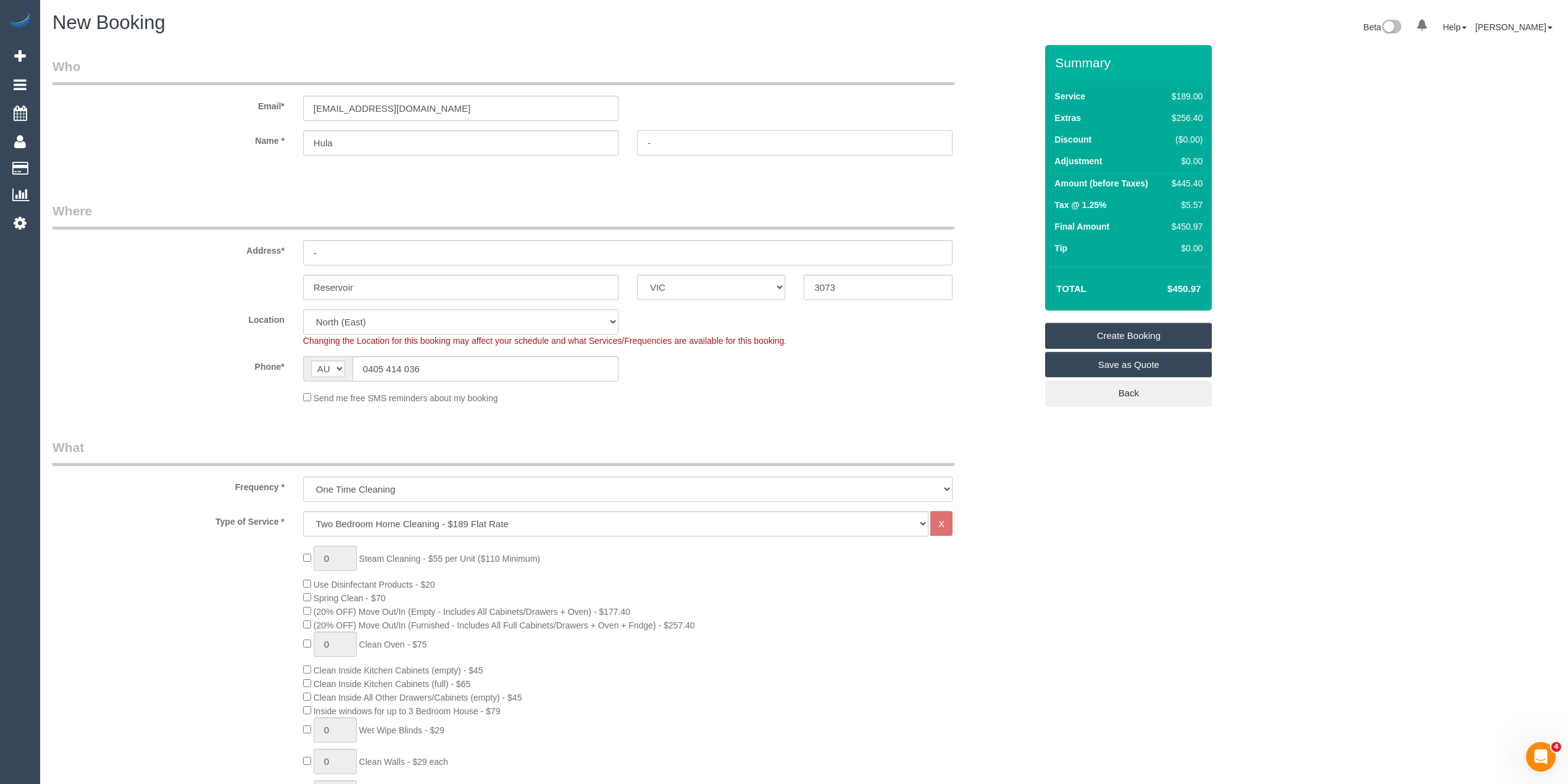
type input "-"
click at [1157, 361] on link "Save as Quote" at bounding box center [1128, 365] width 166 height 26
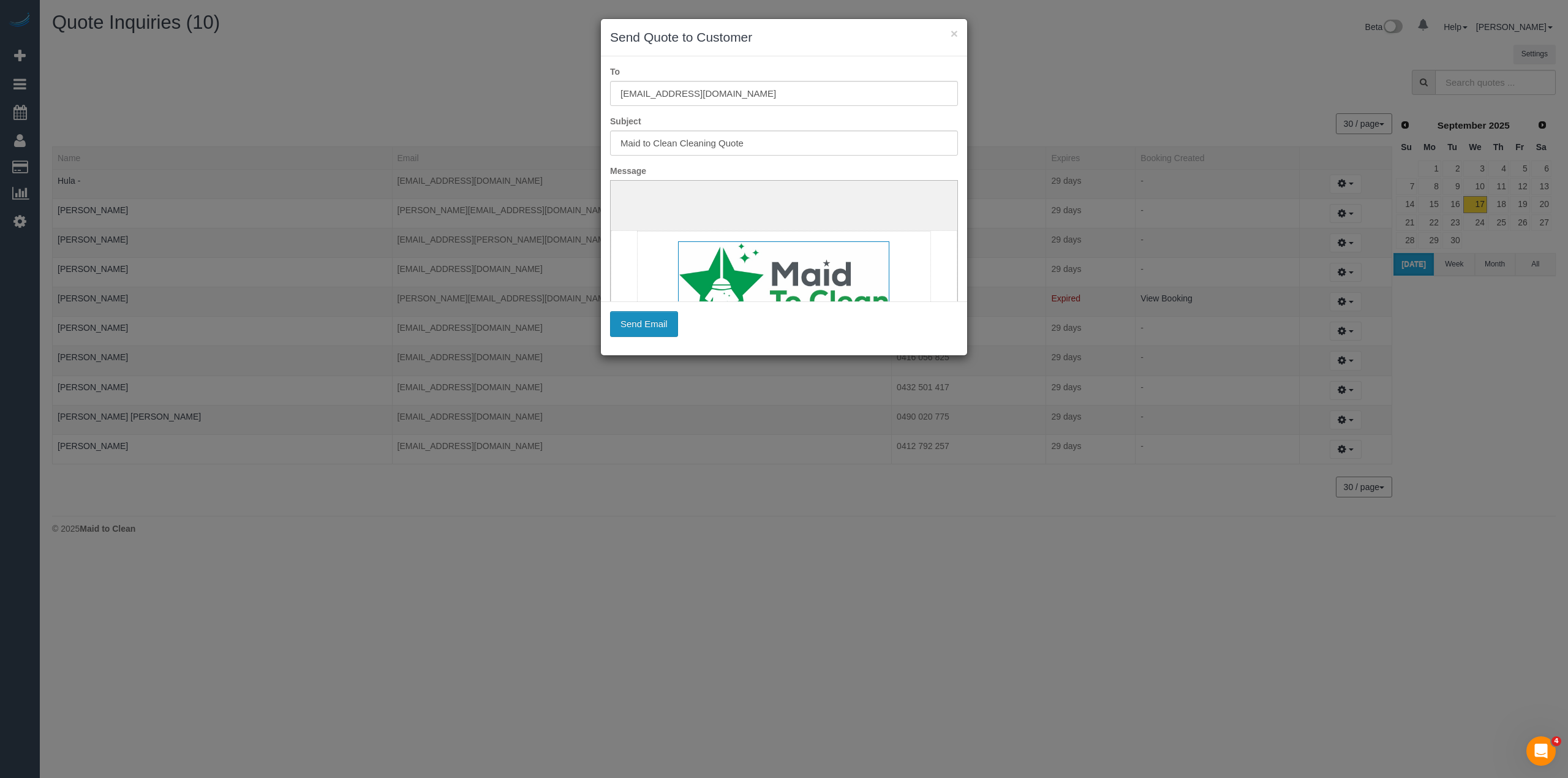
click at [647, 321] on button "Send Email" at bounding box center [644, 324] width 68 height 26
